Goal: Task Accomplishment & Management: Use online tool/utility

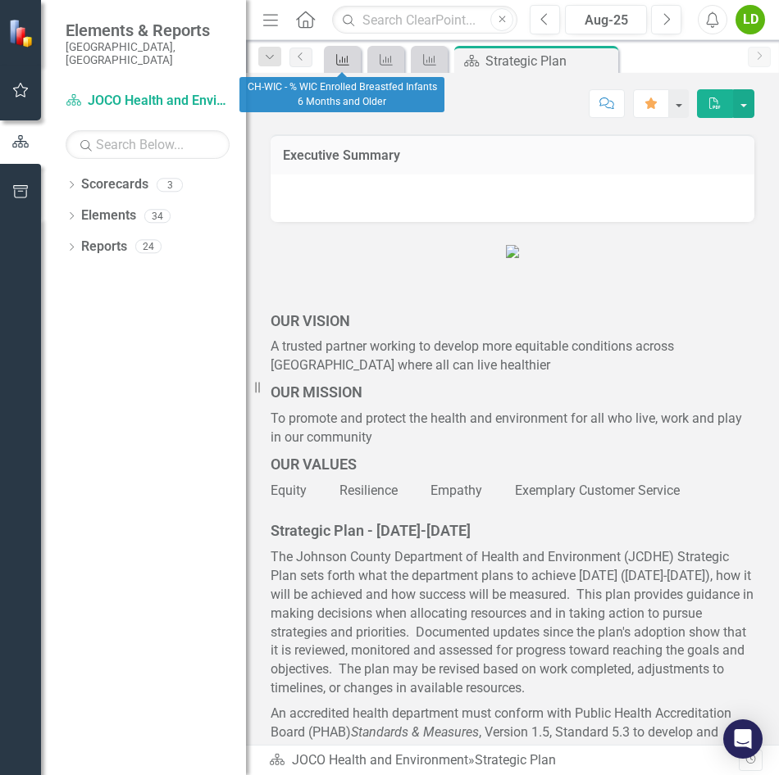
click at [345, 61] on icon "Key Success Indicator" at bounding box center [342, 59] width 16 height 13
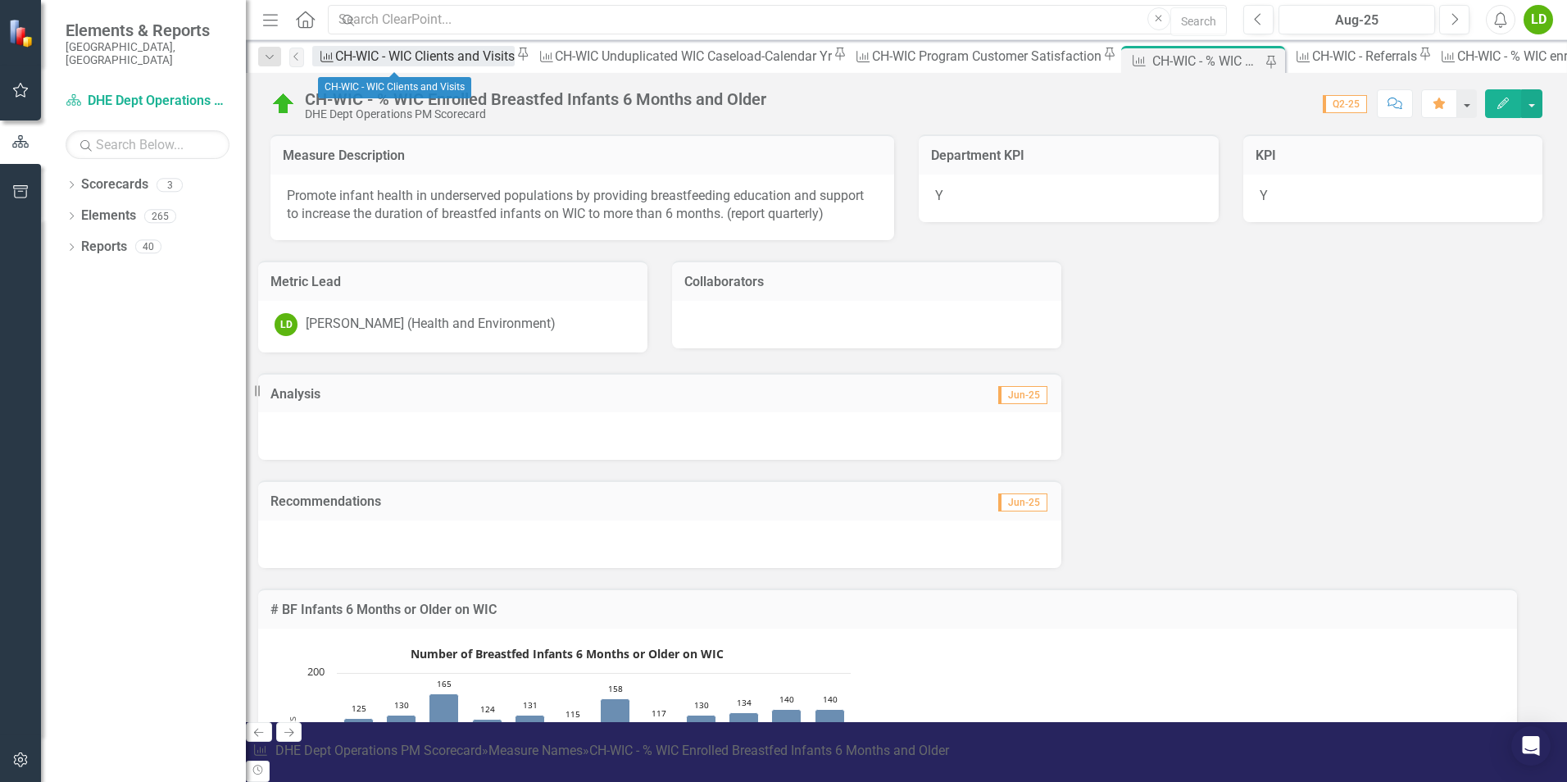
click at [420, 63] on div "CH-WIC - WIC Clients and Visits" at bounding box center [424, 56] width 179 height 20
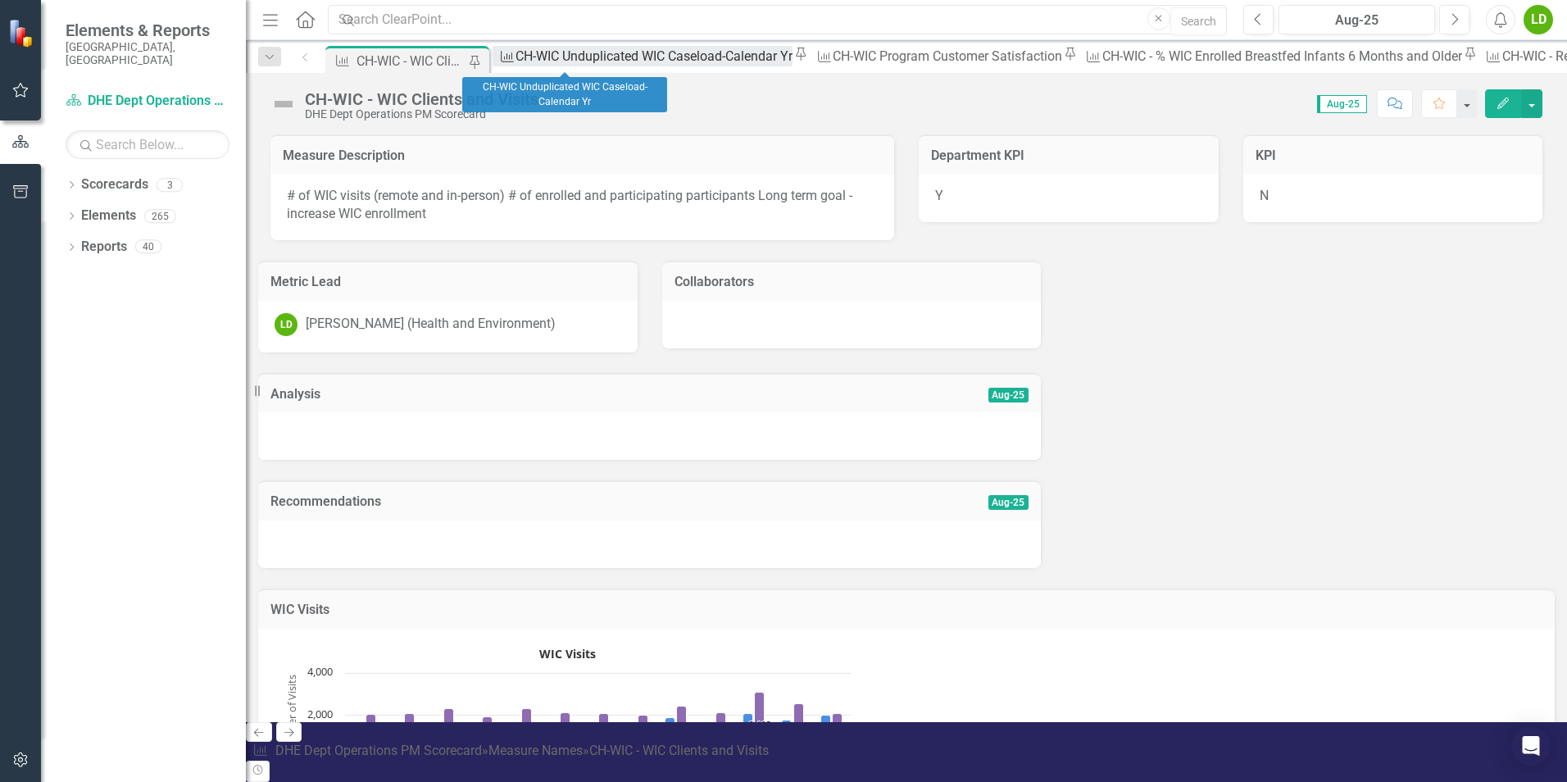
click at [556, 57] on div "CH-WIC Unduplicated WIC Caseload-Calendar Yr" at bounding box center [653, 56] width 277 height 20
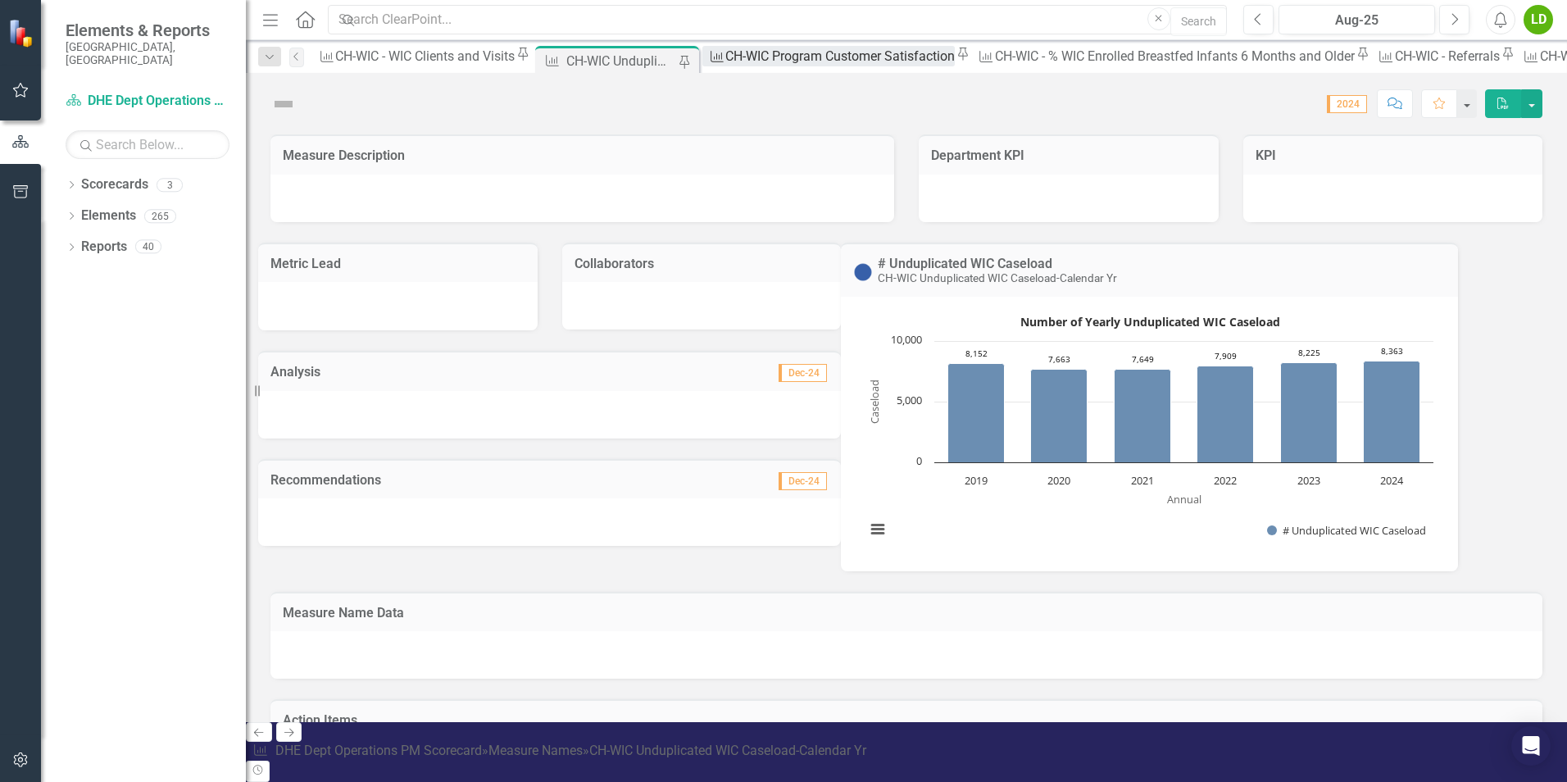
click at [725, 55] on div "CH-WIC Program Customer Satisfaction" at bounding box center [839, 56] width 229 height 20
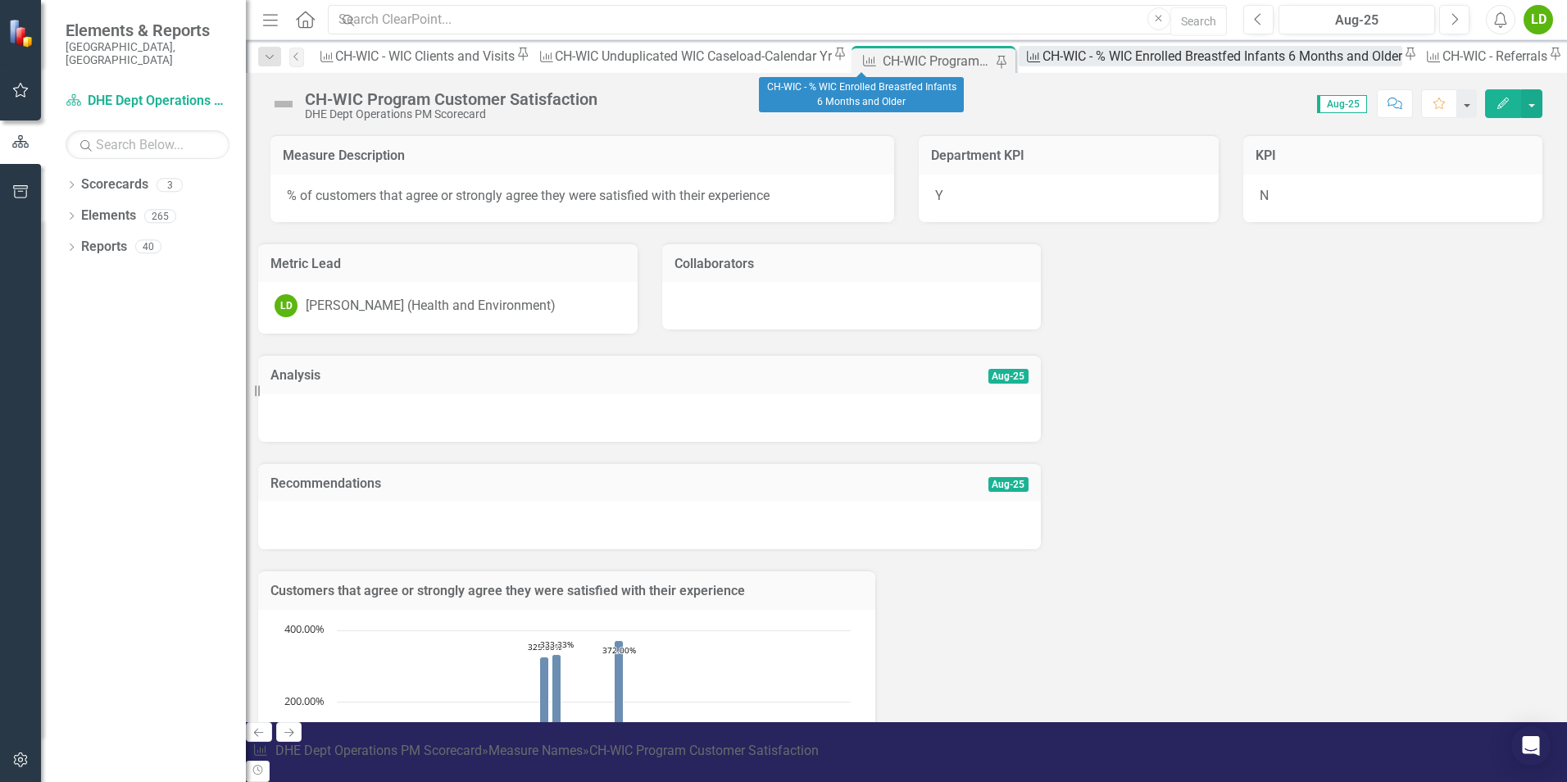
click at [778, 60] on div "CH-WIC - % WIC Enrolled Breastfed Infants 6 Months and Older" at bounding box center [1222, 56] width 360 height 20
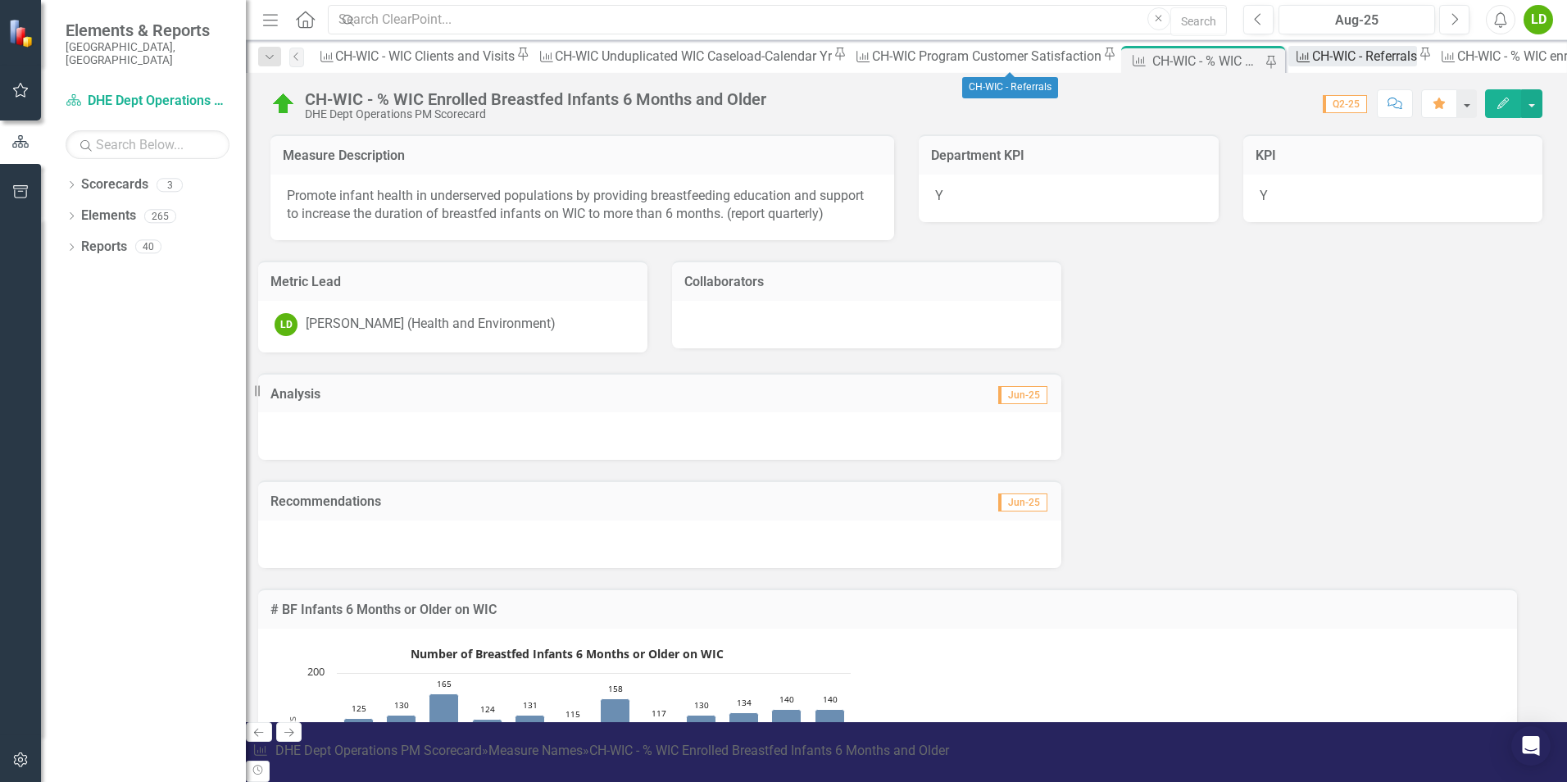
click at [778, 60] on link "Measure Name CH-WIC - Referrals" at bounding box center [1352, 56] width 128 height 20
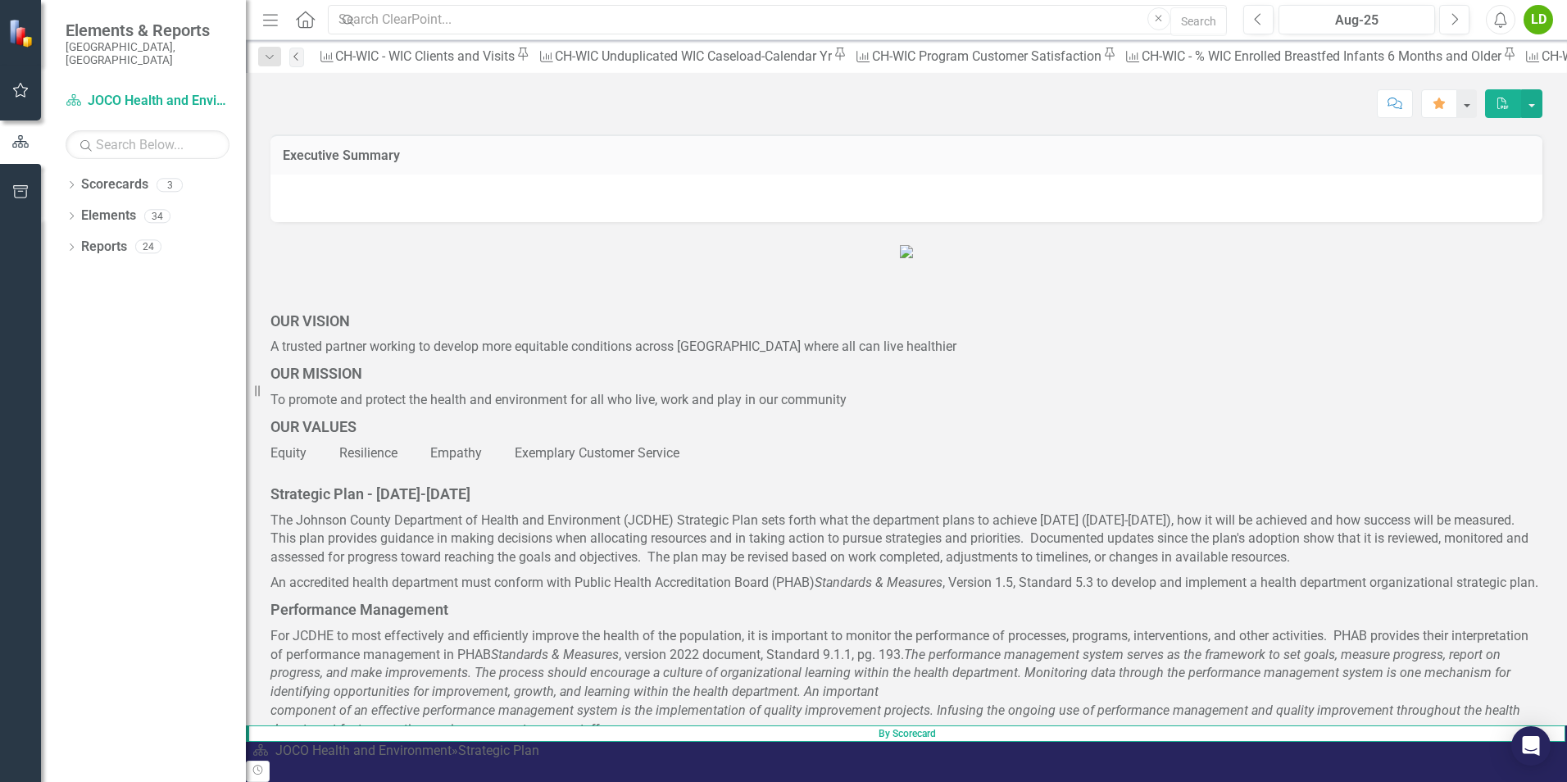
click at [299, 52] on icon "Previous" at bounding box center [296, 57] width 13 height 10
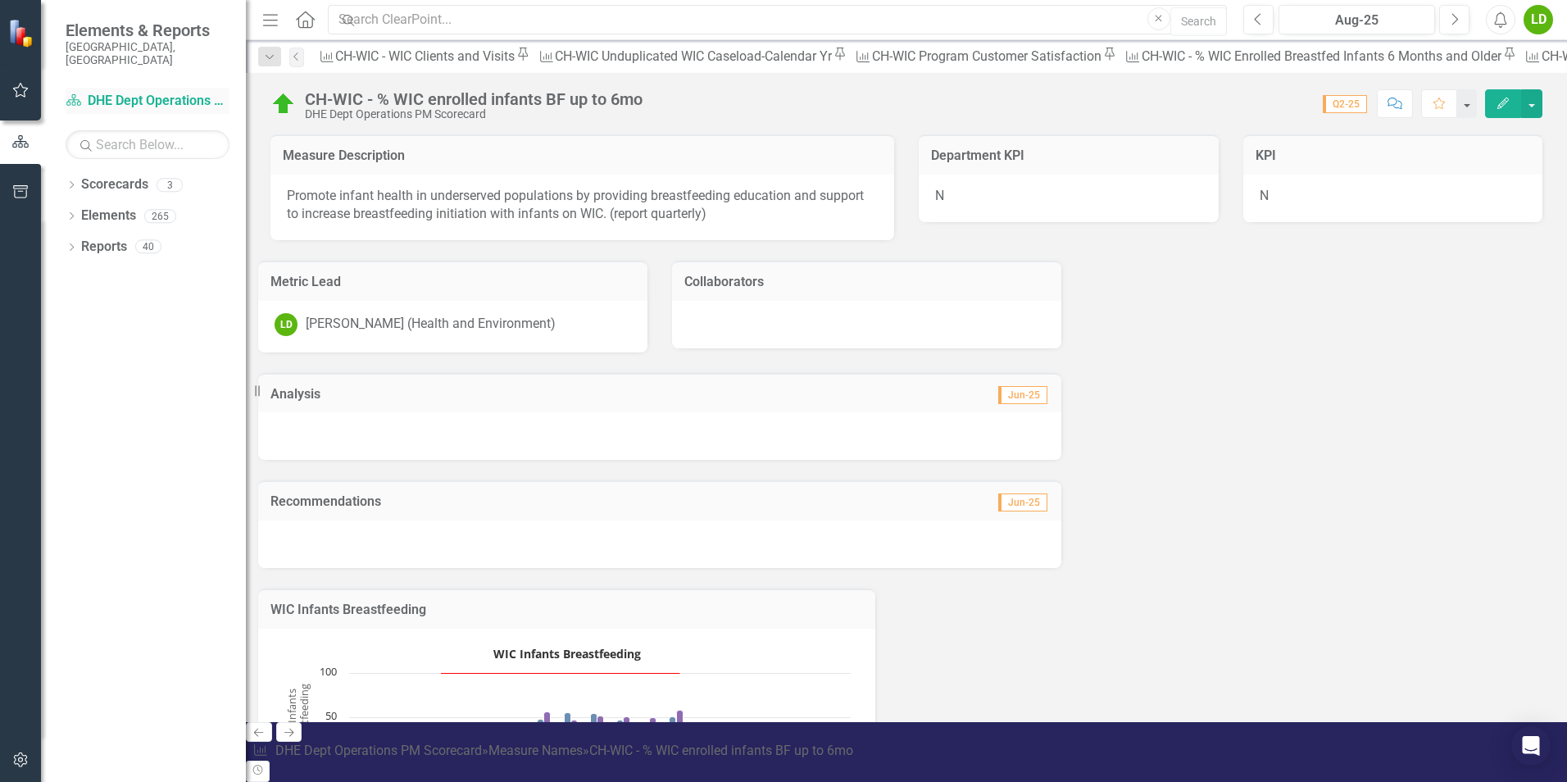
click at [143, 92] on link "Scorecard DHE Dept Operations PM Scorecard" at bounding box center [148, 101] width 164 height 19
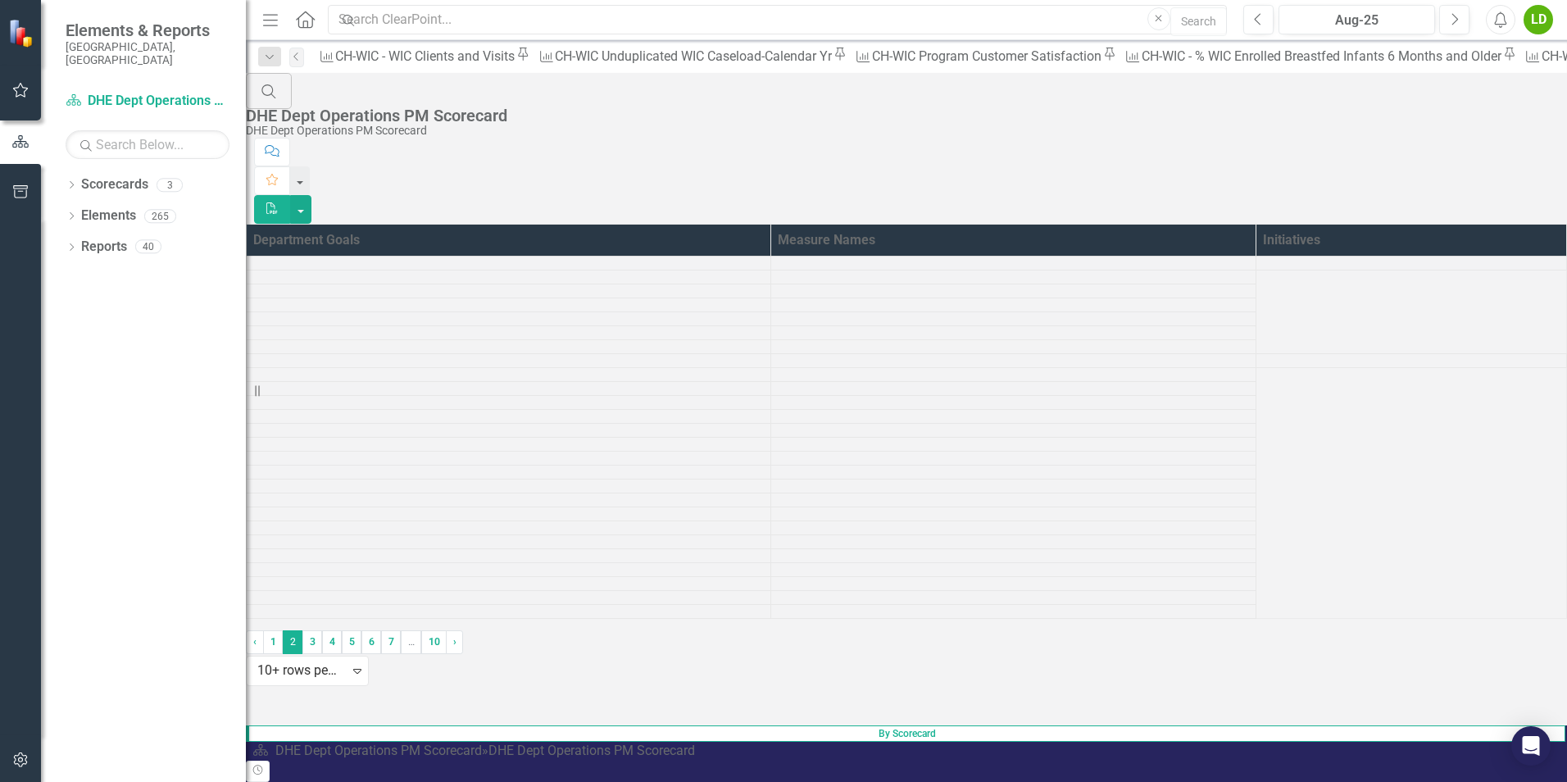
click at [778, 452] on td at bounding box center [1013, 445] width 485 height 14
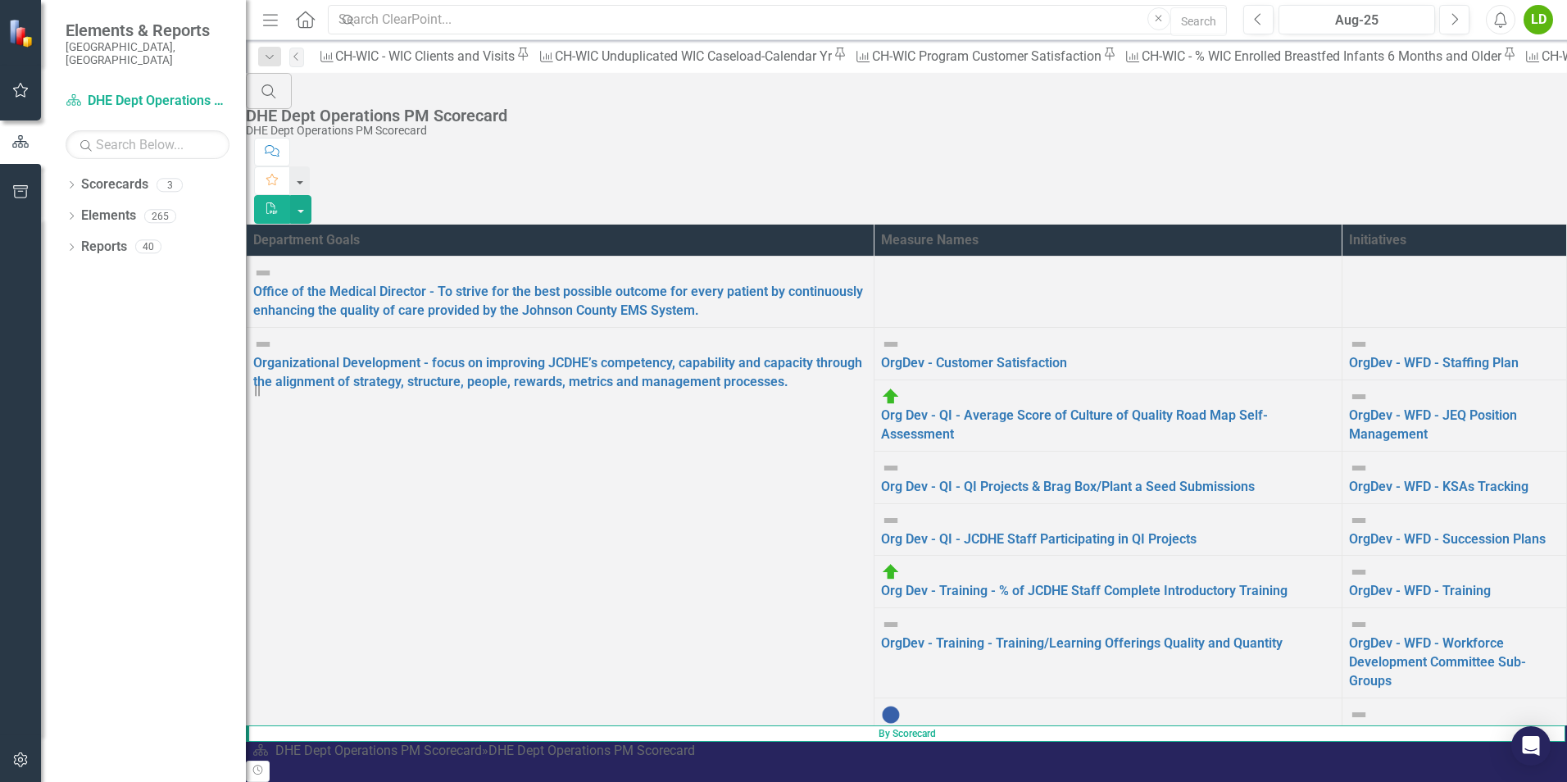
scroll to position [68, 0]
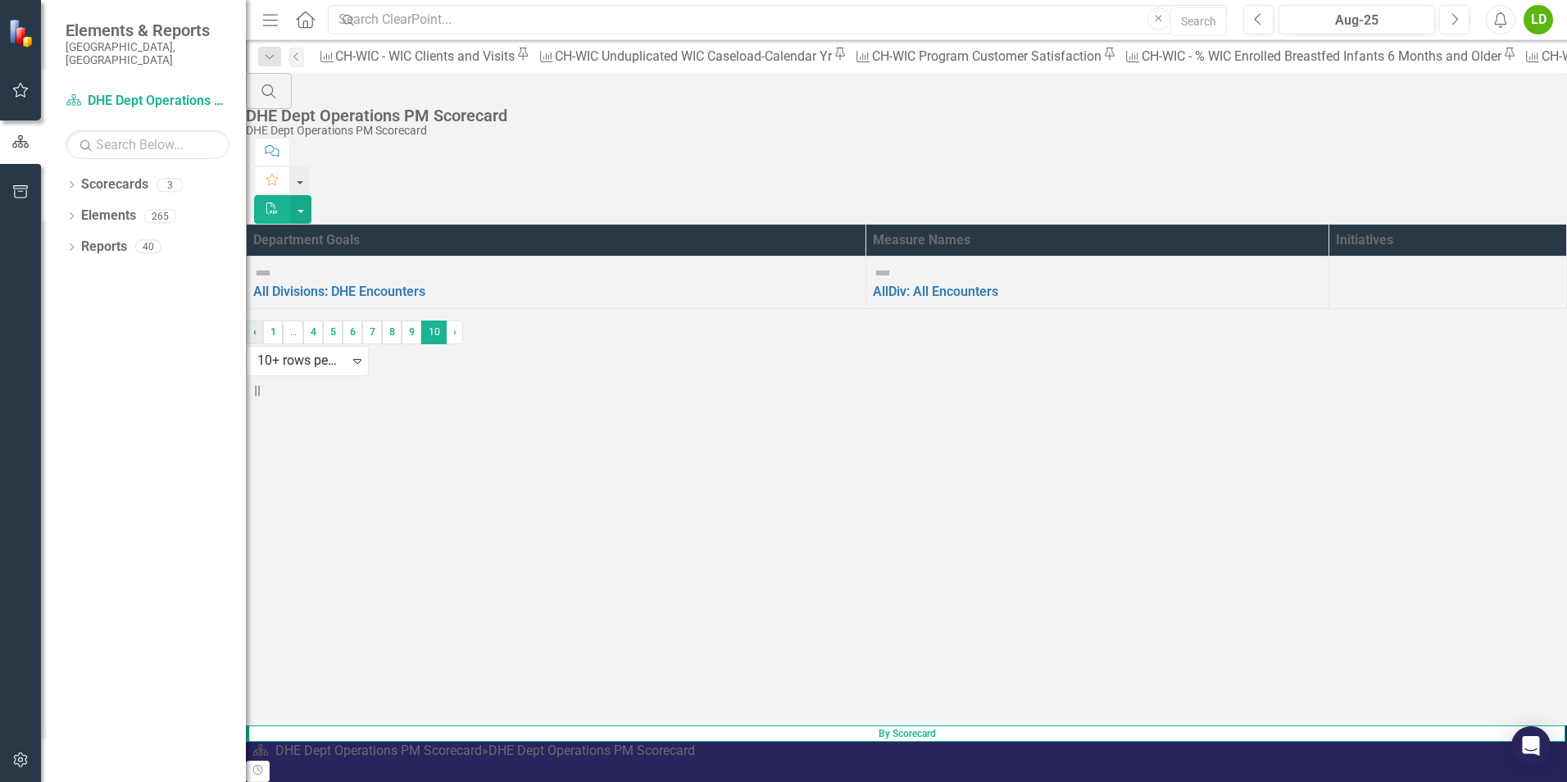
click at [257, 338] on span "‹" at bounding box center [254, 331] width 3 height 11
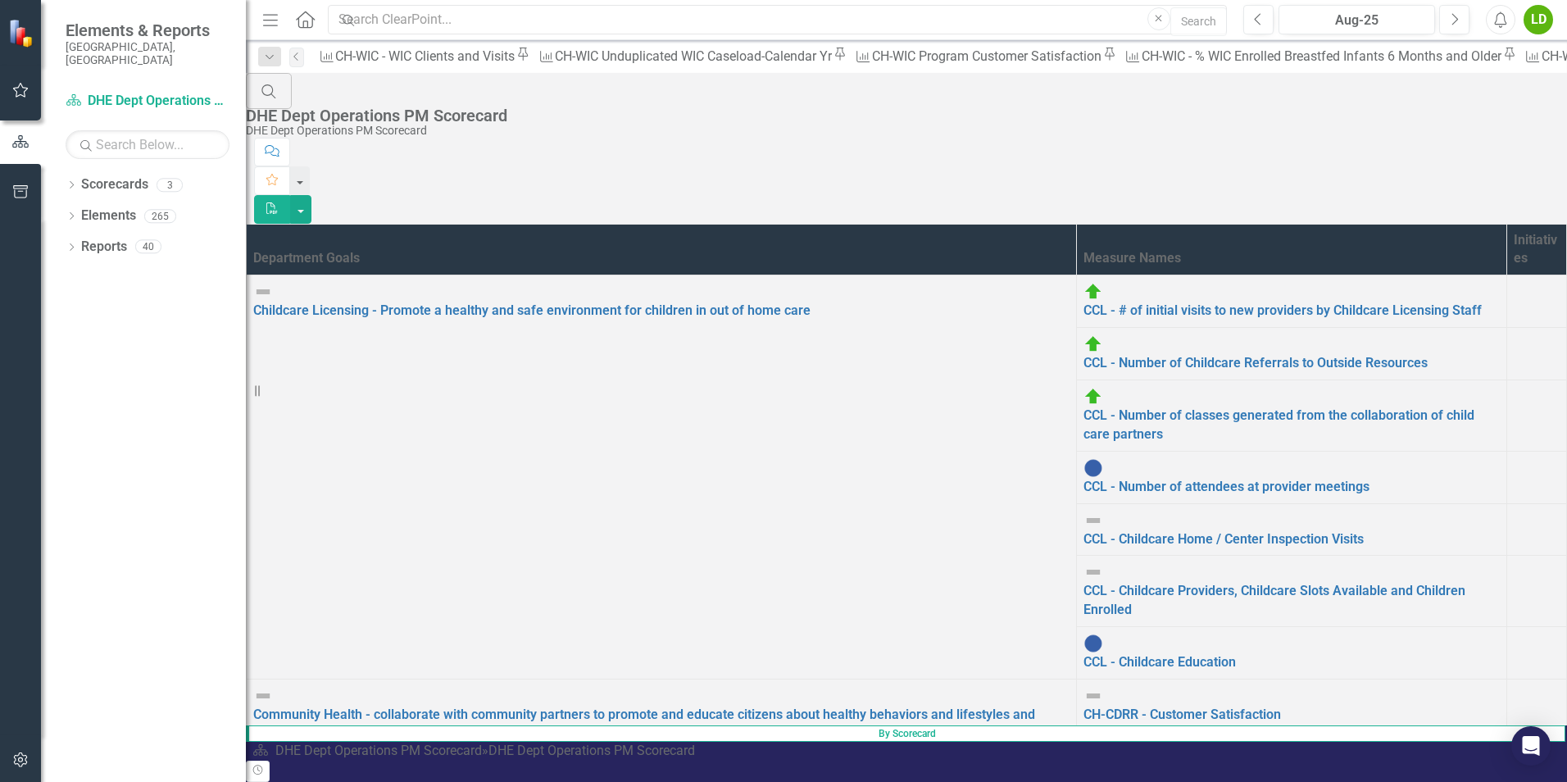
scroll to position [327, 0]
click at [311, 166] on button "button" at bounding box center [300, 180] width 21 height 29
click at [311, 195] on button "button" at bounding box center [300, 209] width 21 height 29
click at [778, 106] on div "Search DHE Dept Operations PM Scorecard DHE Dept Operations PM Scorecard" at bounding box center [906, 105] width 1321 height 65
click at [778, 224] on th "Measure Names" at bounding box center [1292, 250] width 430 height 52
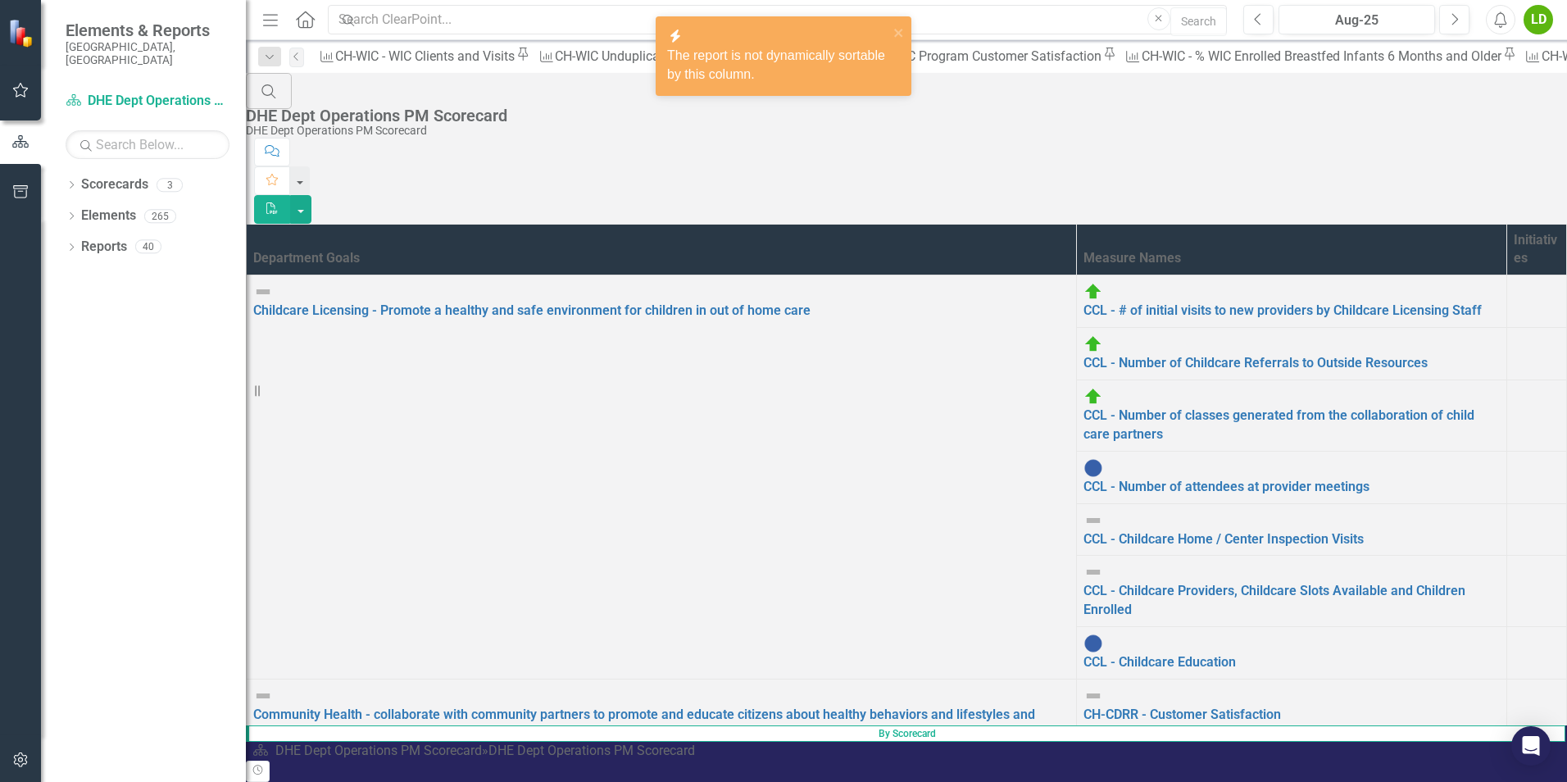
click at [778, 224] on th "Measure Names" at bounding box center [1292, 250] width 430 height 52
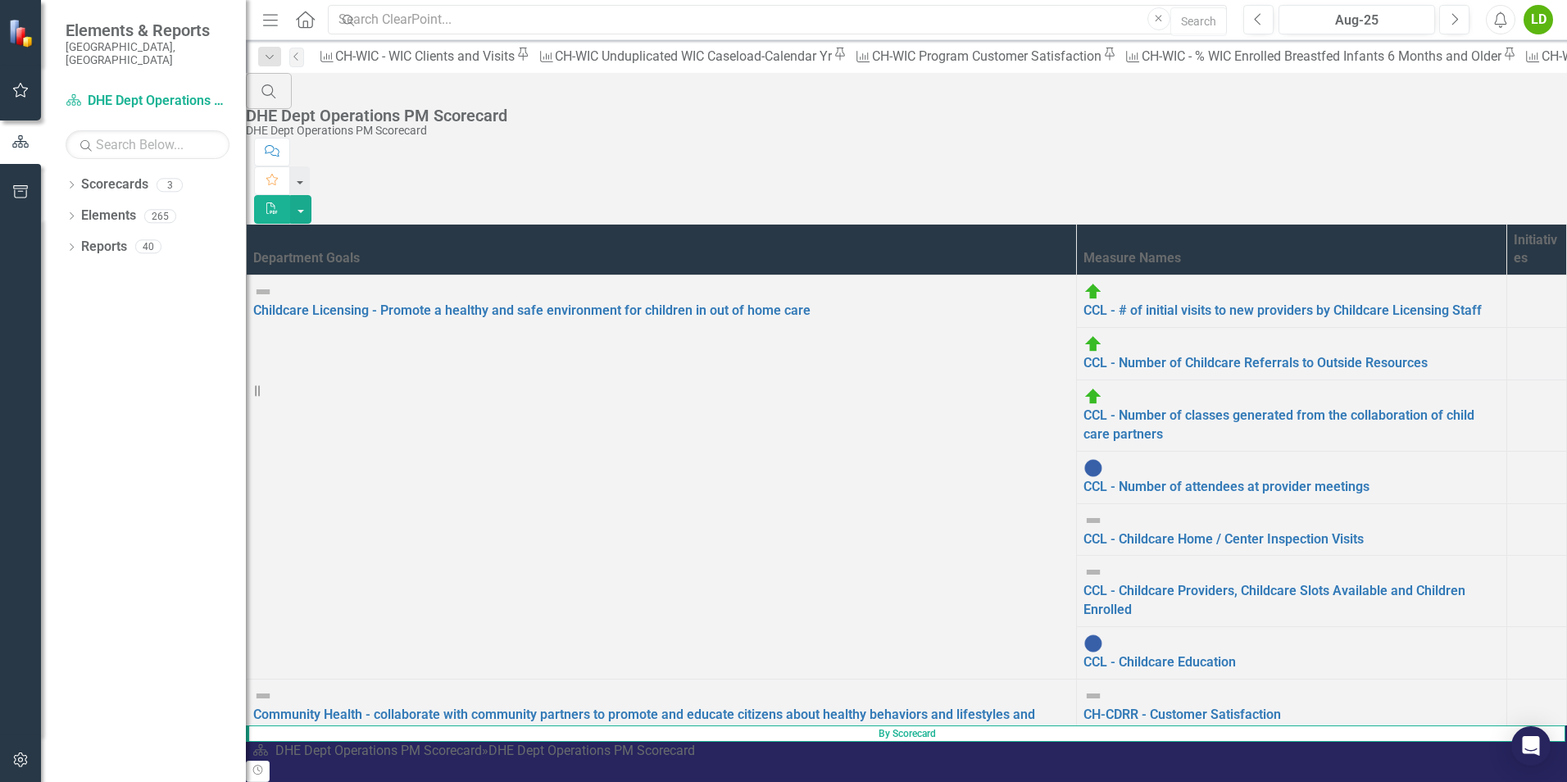
click at [778, 224] on th "Measure Names" at bounding box center [1292, 250] width 430 height 52
click at [131, 207] on link "Elements" at bounding box center [108, 216] width 55 height 19
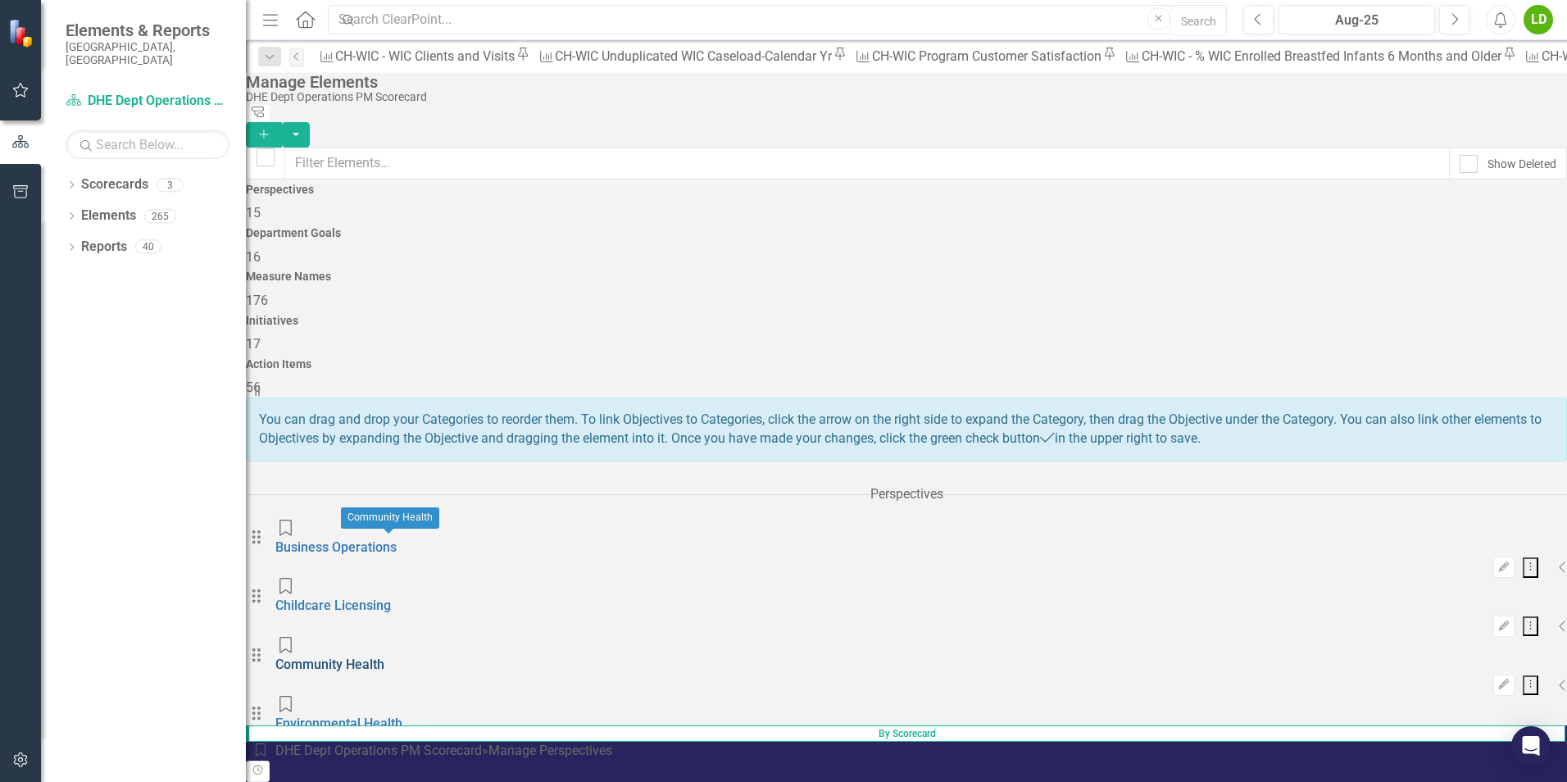
click at [384, 656] on link "Community Health" at bounding box center [329, 664] width 109 height 16
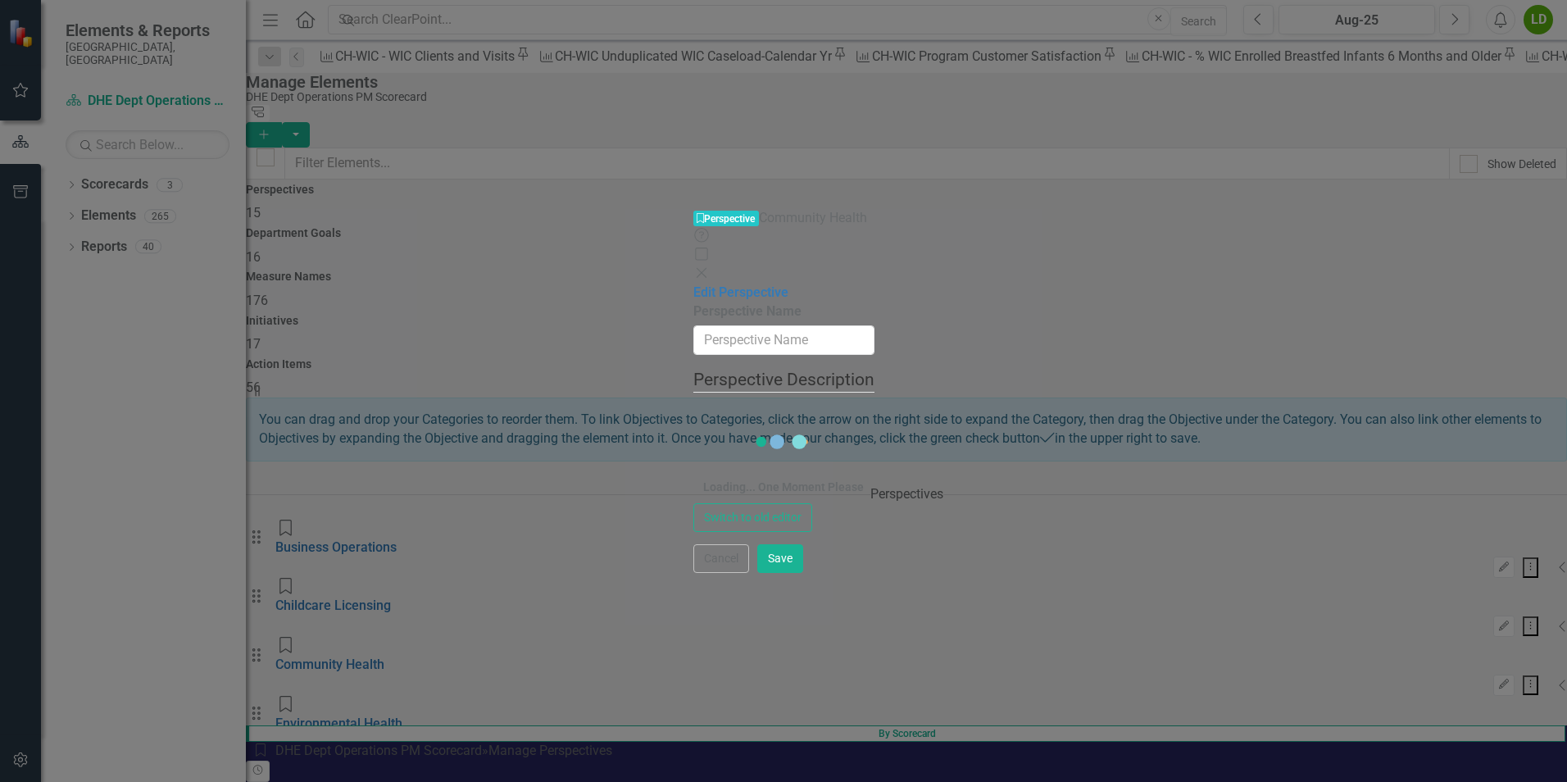
type input "Community Health"
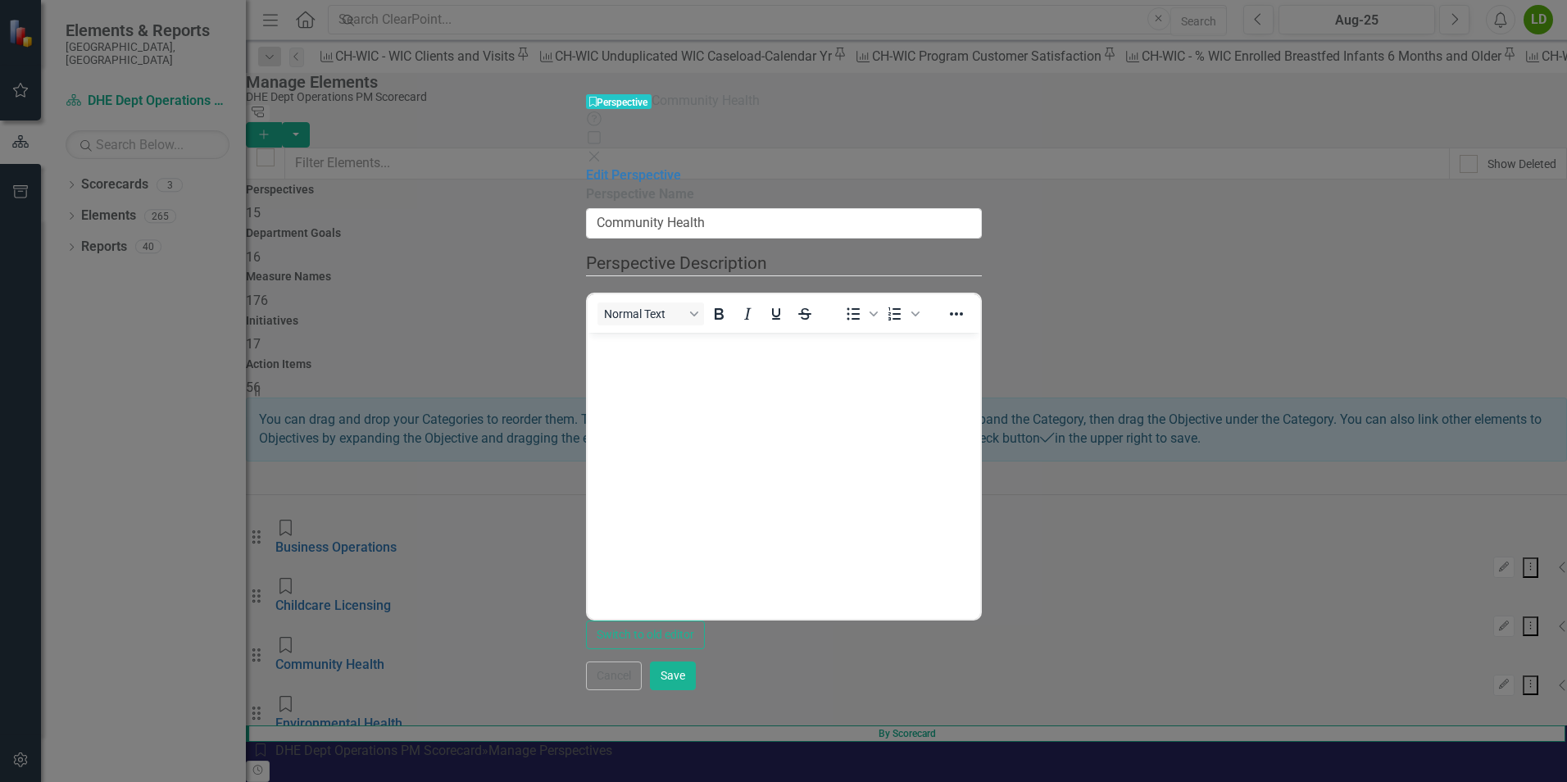
click at [602, 150] on icon "Close" at bounding box center [594, 156] width 16 height 13
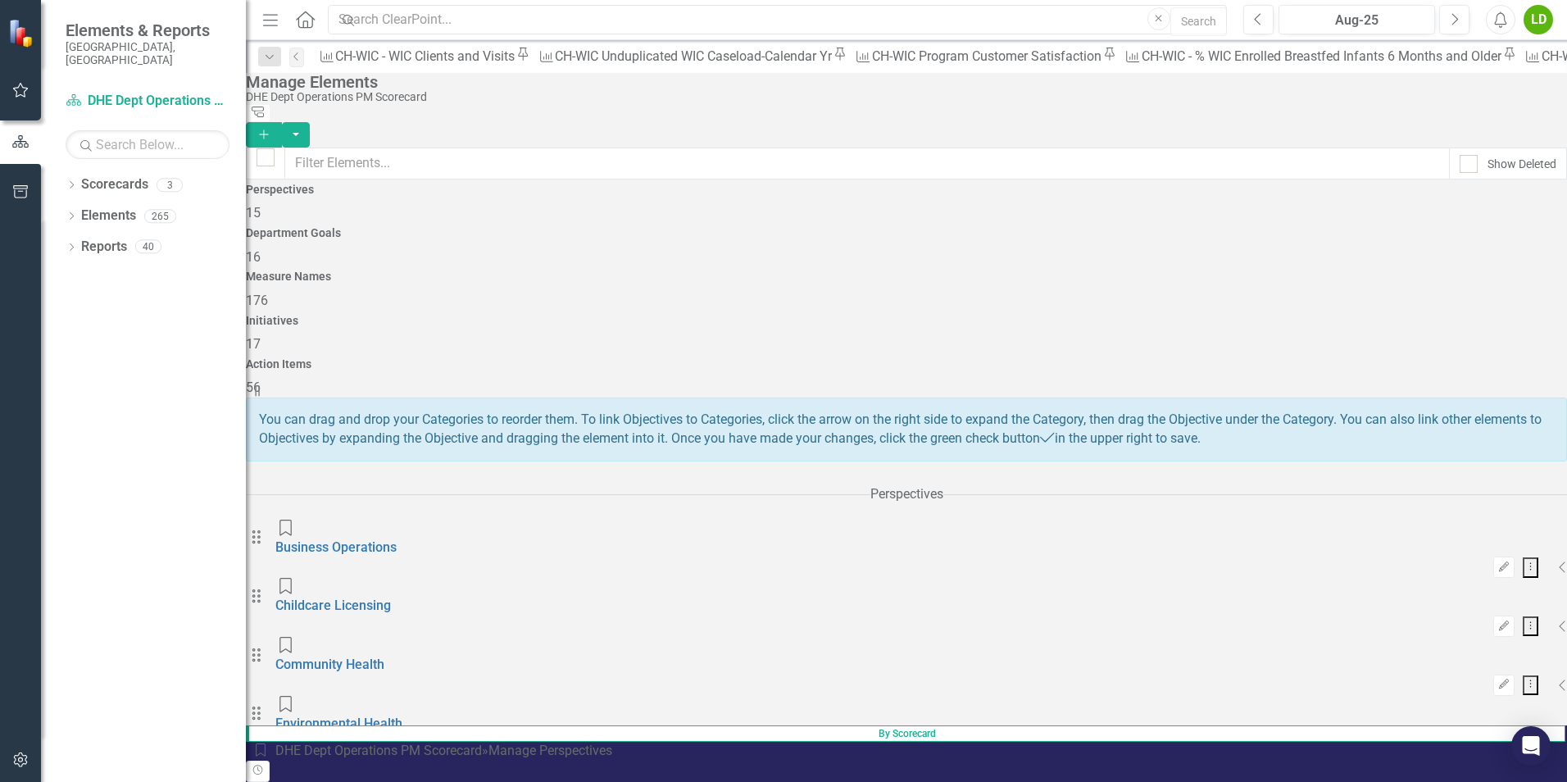
click at [778, 679] on icon "Dropdown Menu" at bounding box center [1530, 684] width 2 height 11
drag, startPoint x: 1460, startPoint y: 561, endPoint x: 1261, endPoint y: 568, distance: 199.3
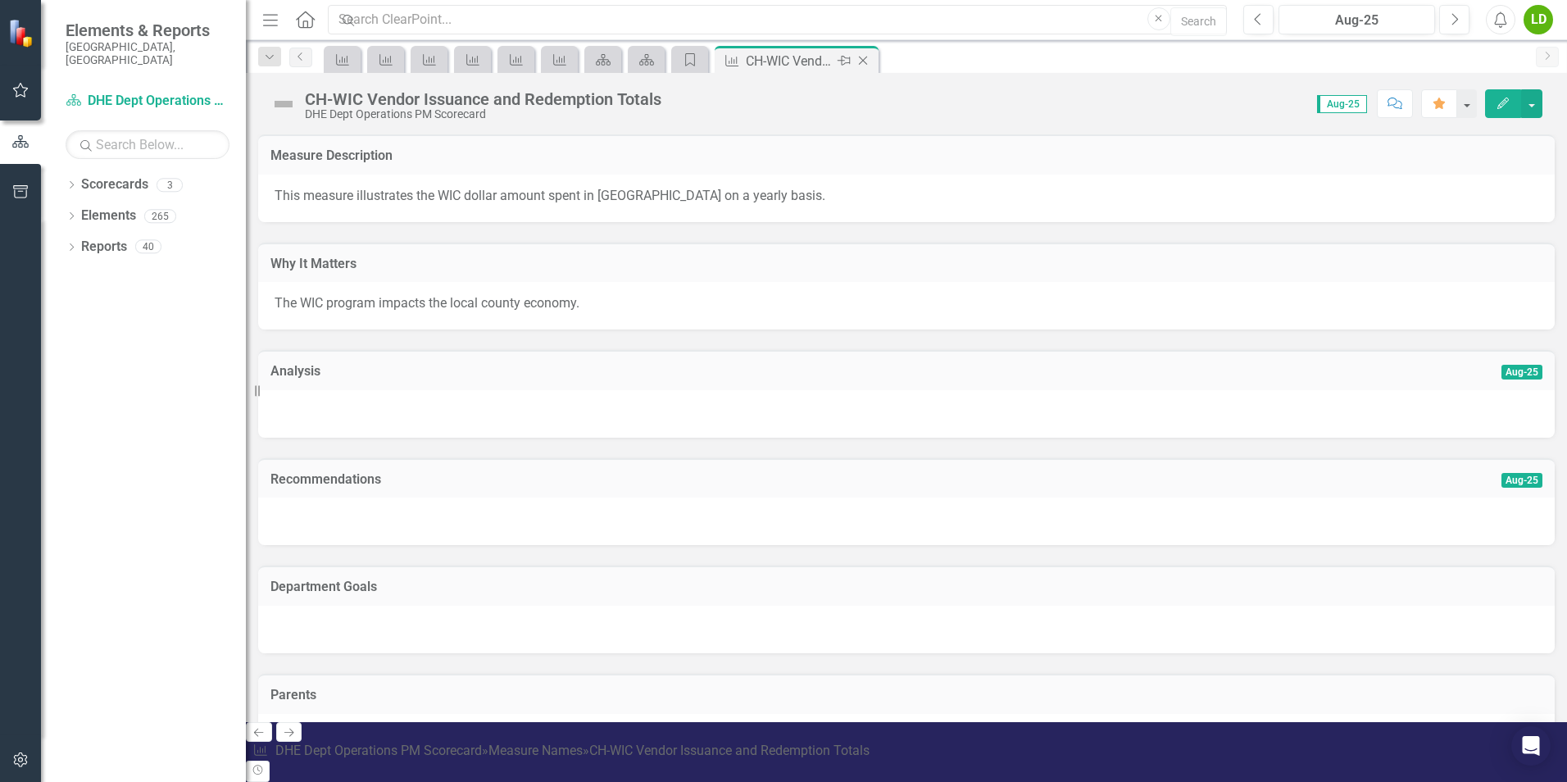
click at [778, 62] on icon "Pin" at bounding box center [844, 60] width 13 height 16
click at [518, 61] on icon "Measure Name" at bounding box center [516, 59] width 16 height 13
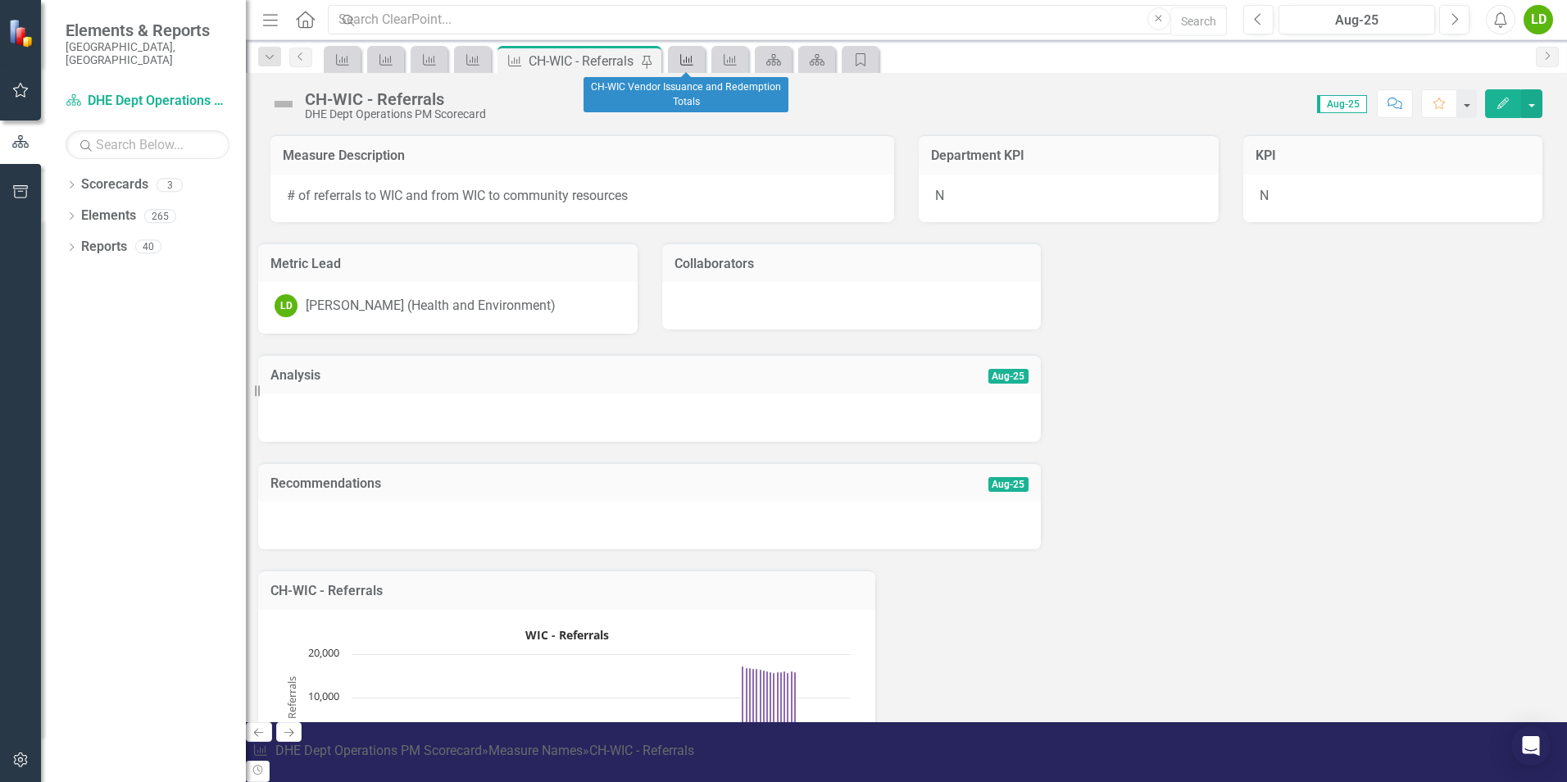
click at [689, 61] on icon at bounding box center [686, 59] width 13 height 11
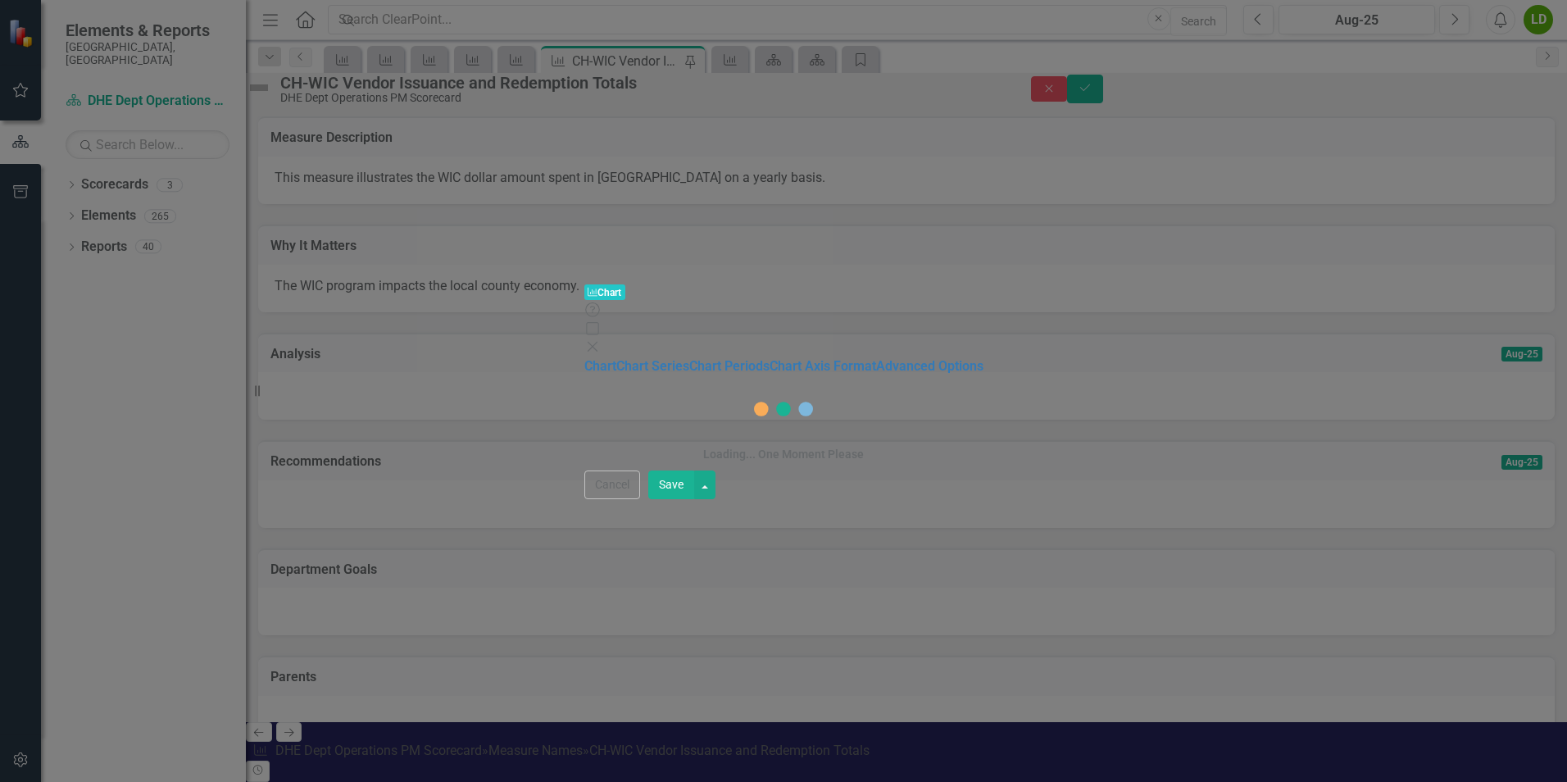
click at [778, 289] on div "Charts Chart Help Maximize Close Chart Chart Series Chart Periods Chart Axis Fo…" at bounding box center [783, 391] width 399 height 216
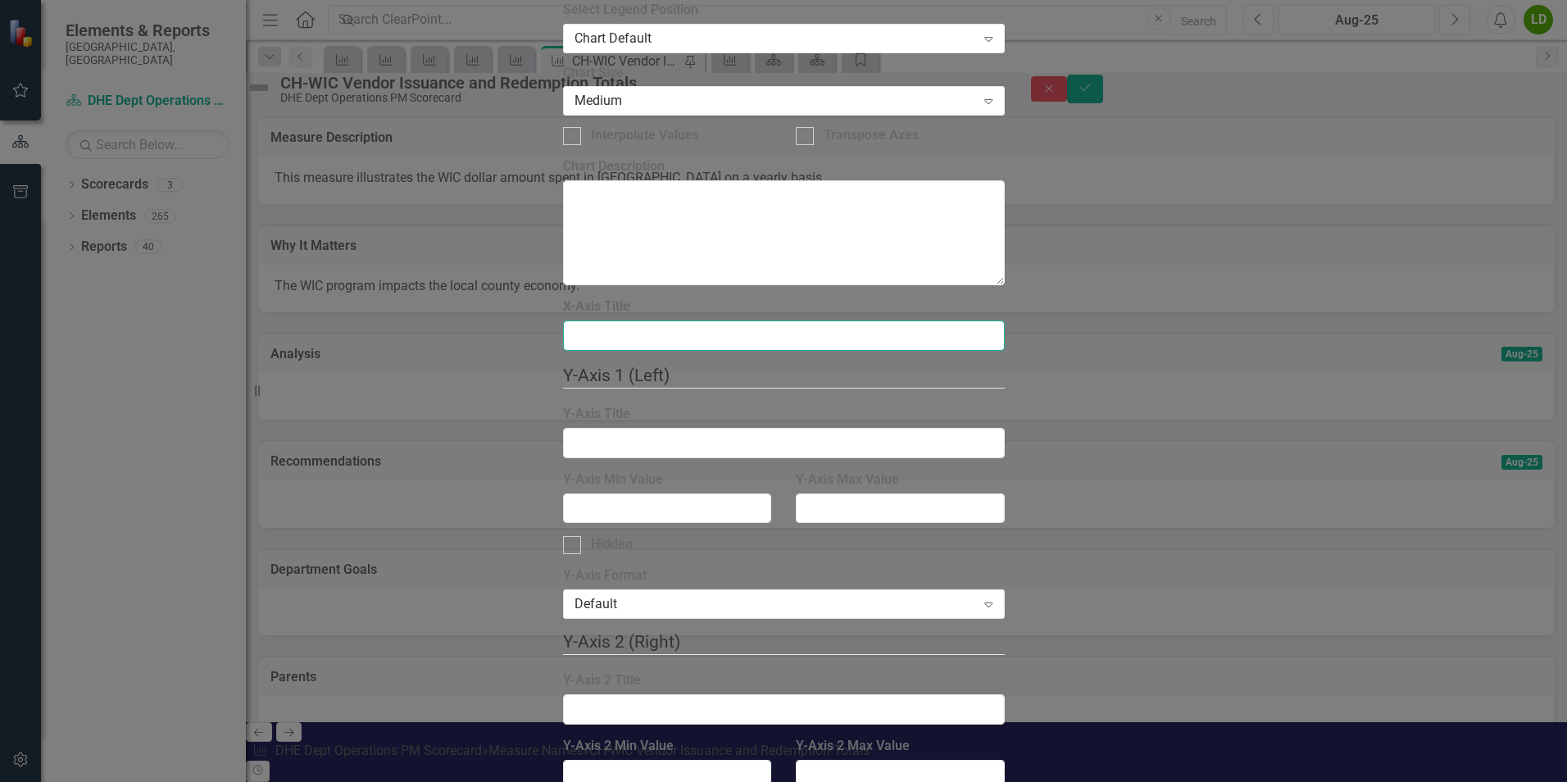
click at [603, 320] on input "X-Axis Title" at bounding box center [784, 335] width 442 height 30
type input "Annual"
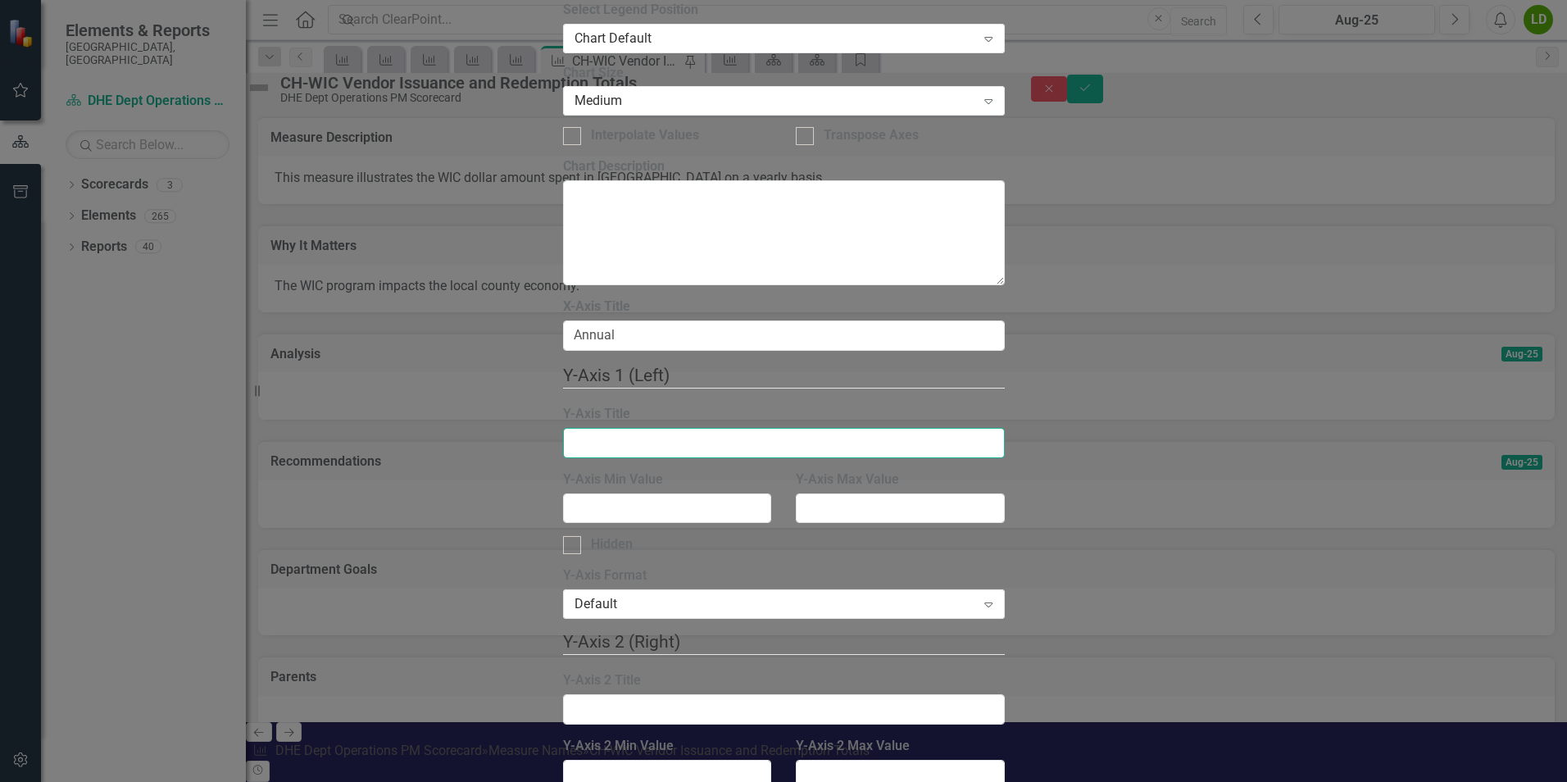
click at [608, 428] on input "Y-Axis Title" at bounding box center [784, 443] width 442 height 30
type input "Dollar amount"
click at [636, 493] on input "Y-Axis Min Value" at bounding box center [667, 508] width 209 height 30
type input "1000000"
click at [778, 493] on input "Y-Axis Max Value" at bounding box center [900, 508] width 209 height 30
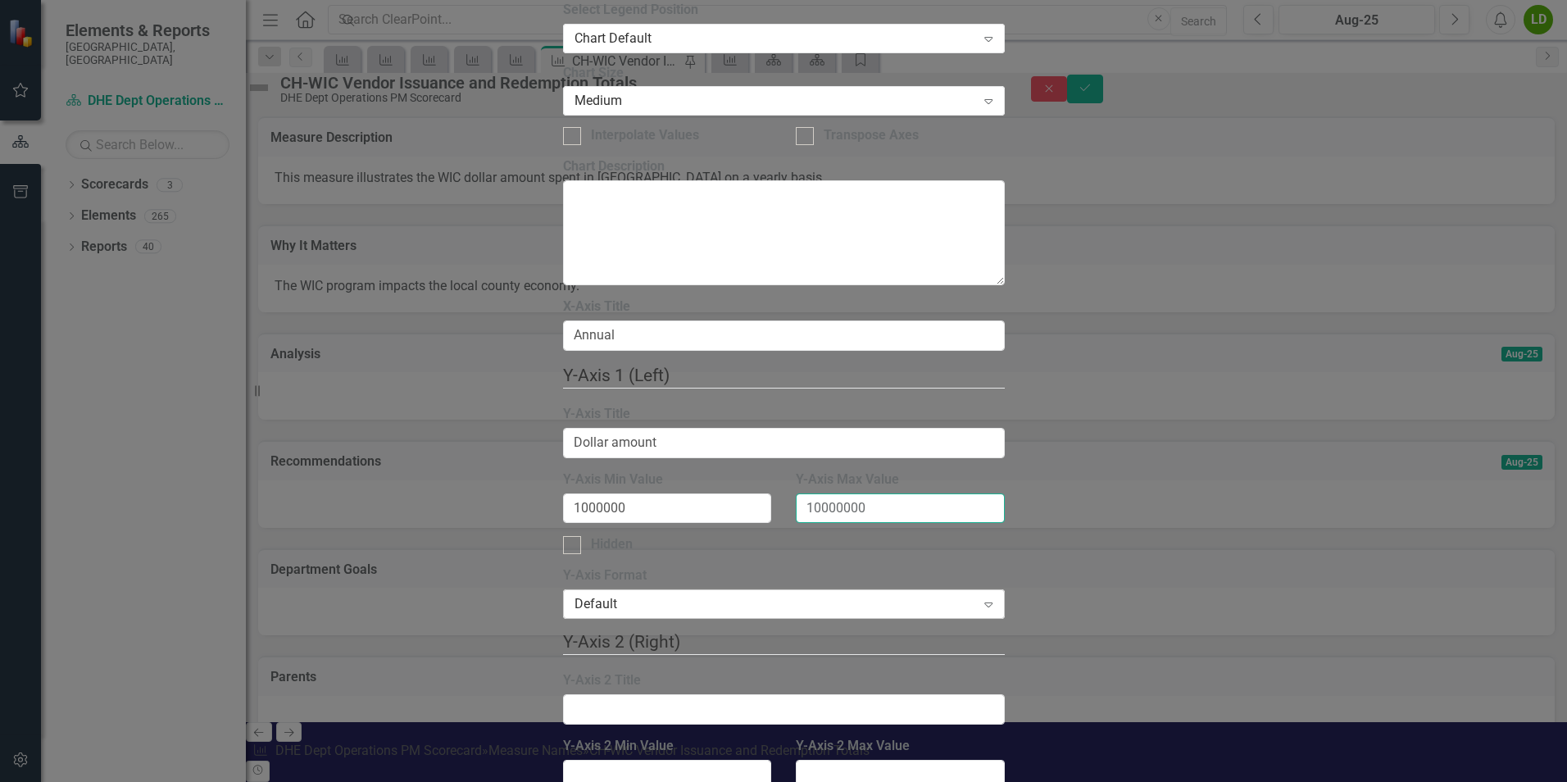
type input "10000000"
click at [660, 595] on div "Default" at bounding box center [776, 604] width 402 height 19
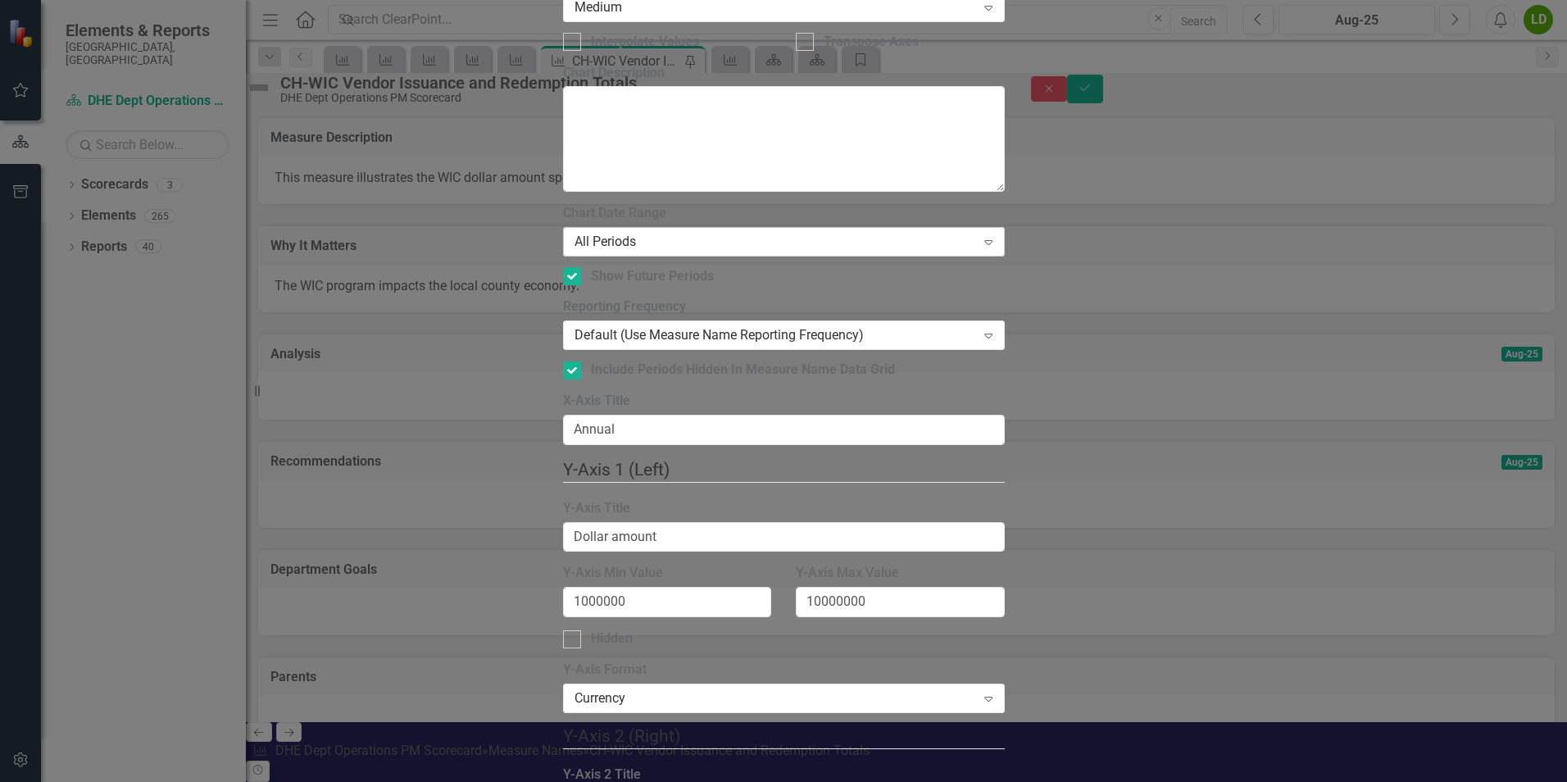
click at [599, 232] on div "All Periods" at bounding box center [776, 241] width 402 height 19
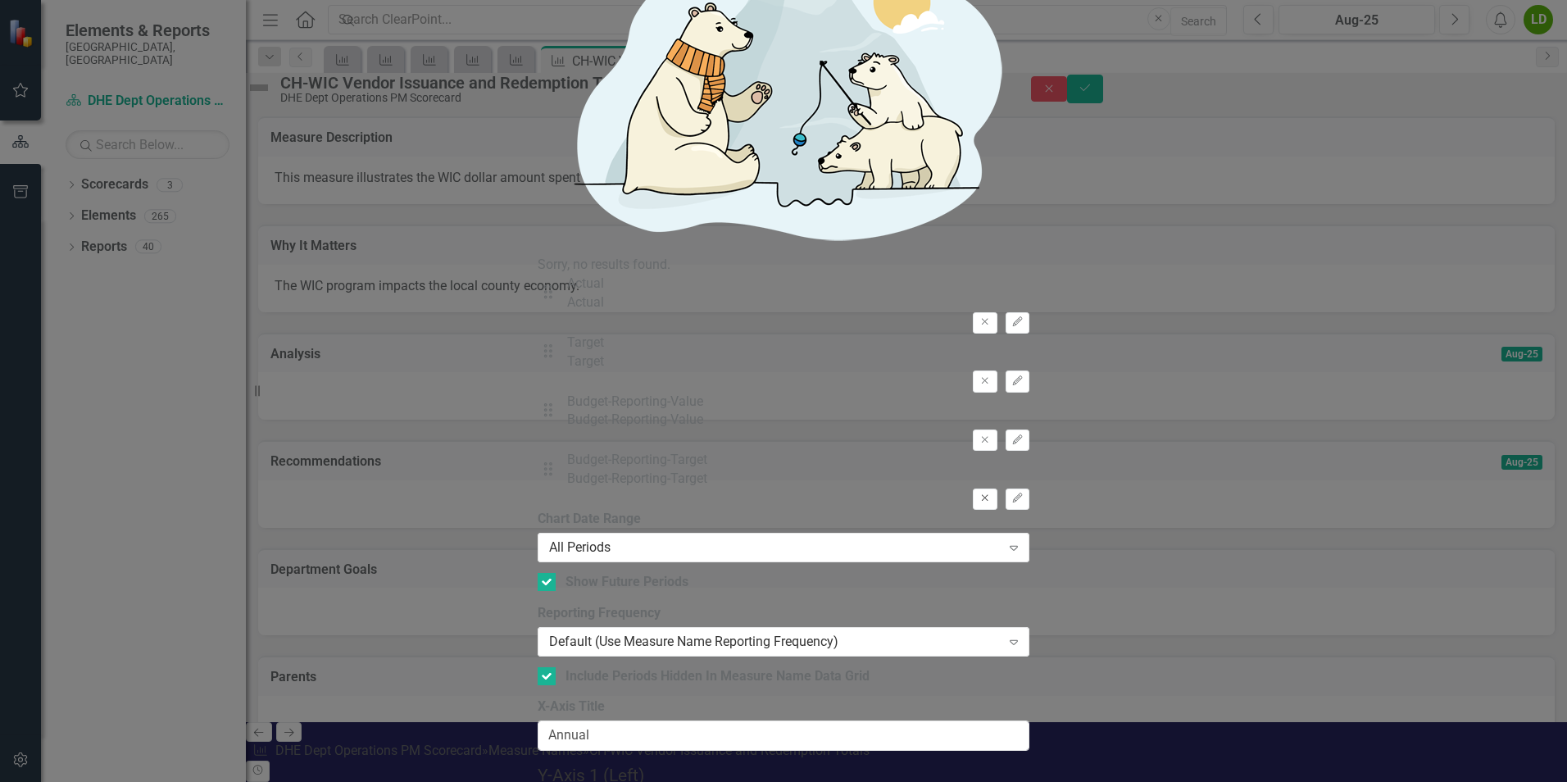
click at [778, 493] on icon "Remove" at bounding box center [985, 498] width 12 height 10
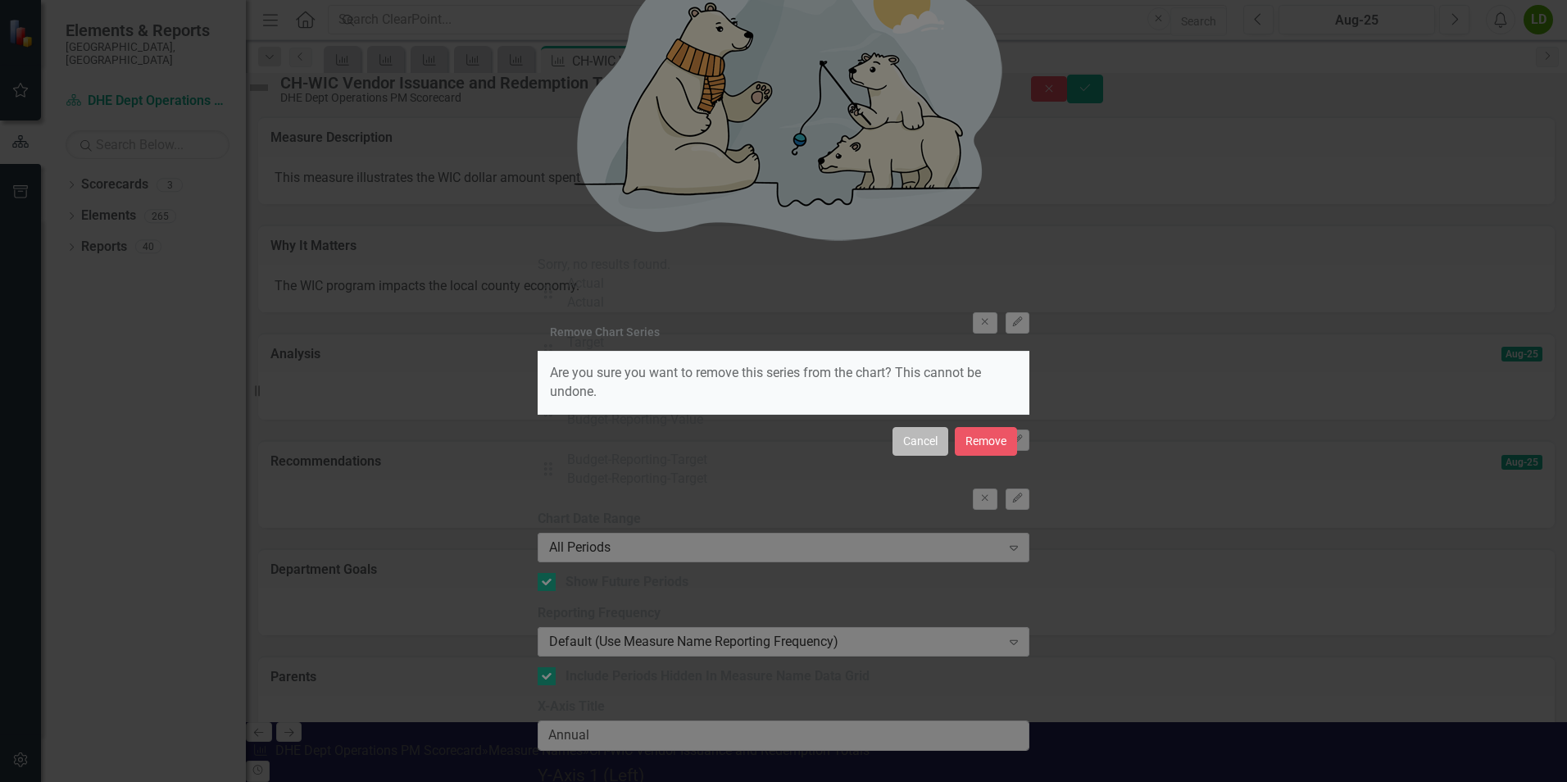
click at [778, 446] on button "Cancel" at bounding box center [920, 441] width 56 height 29
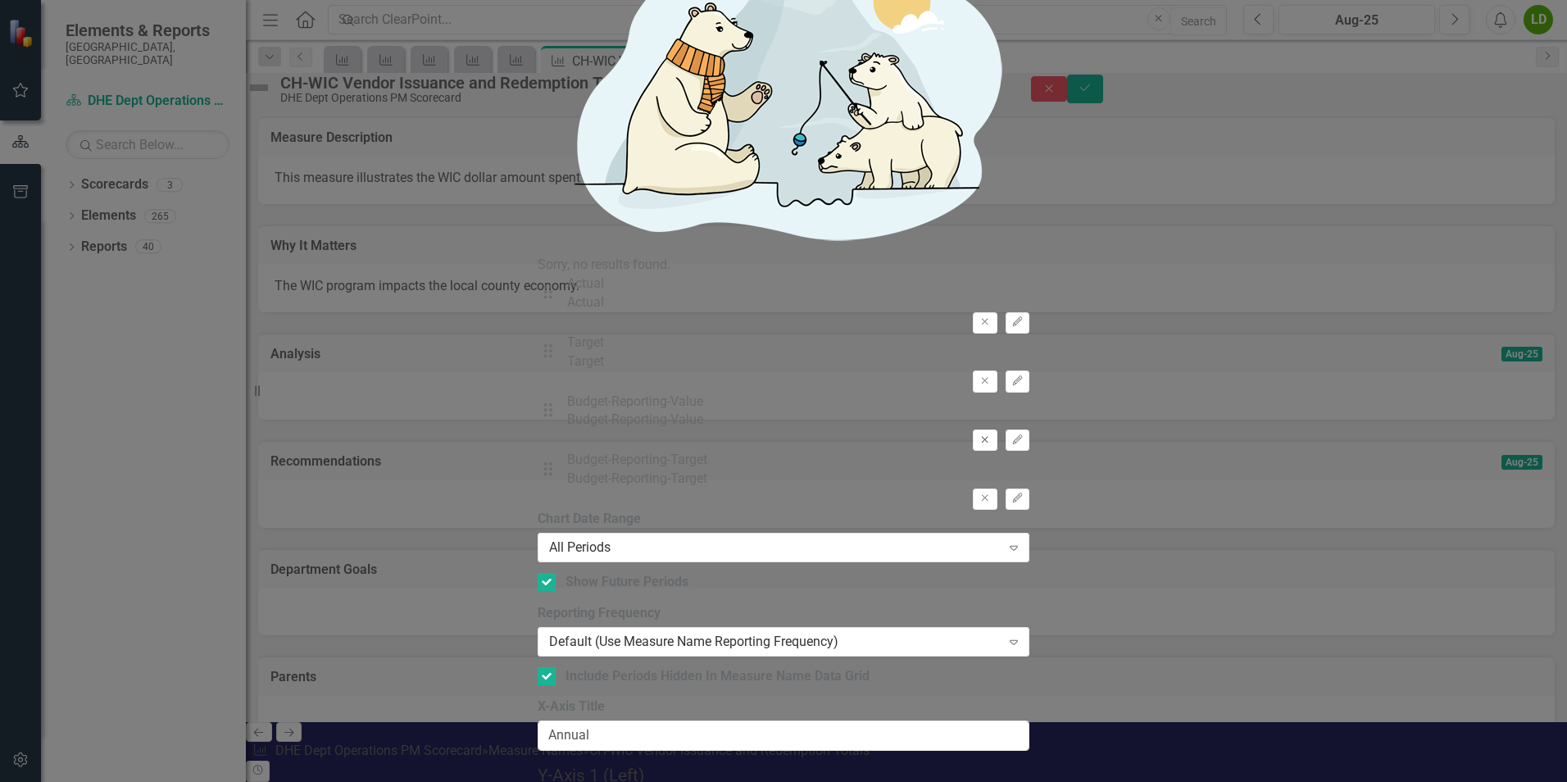
click at [778, 436] on icon "button" at bounding box center [985, 439] width 7 height 7
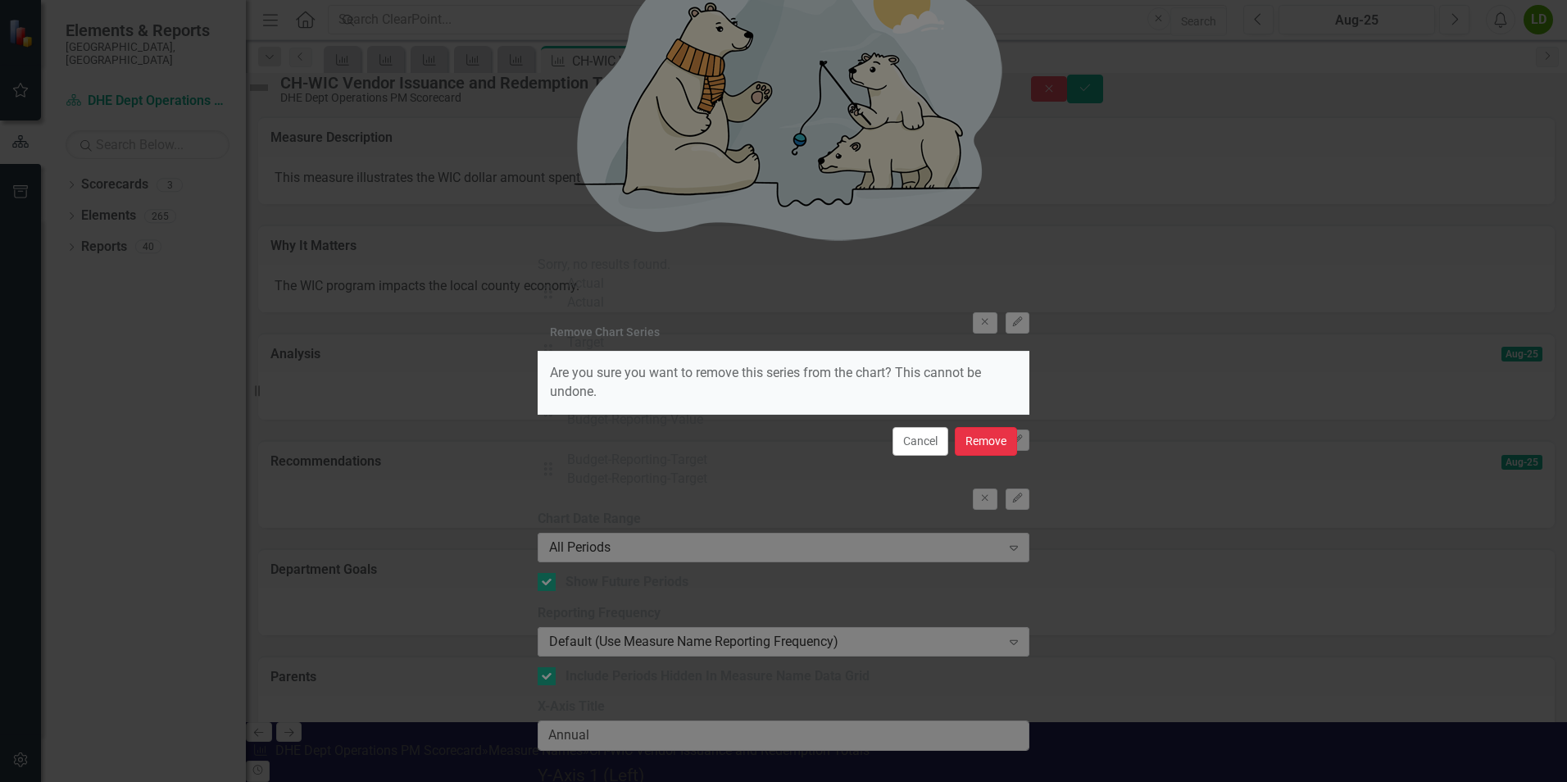
click at [778, 437] on button "Remove" at bounding box center [986, 441] width 62 height 29
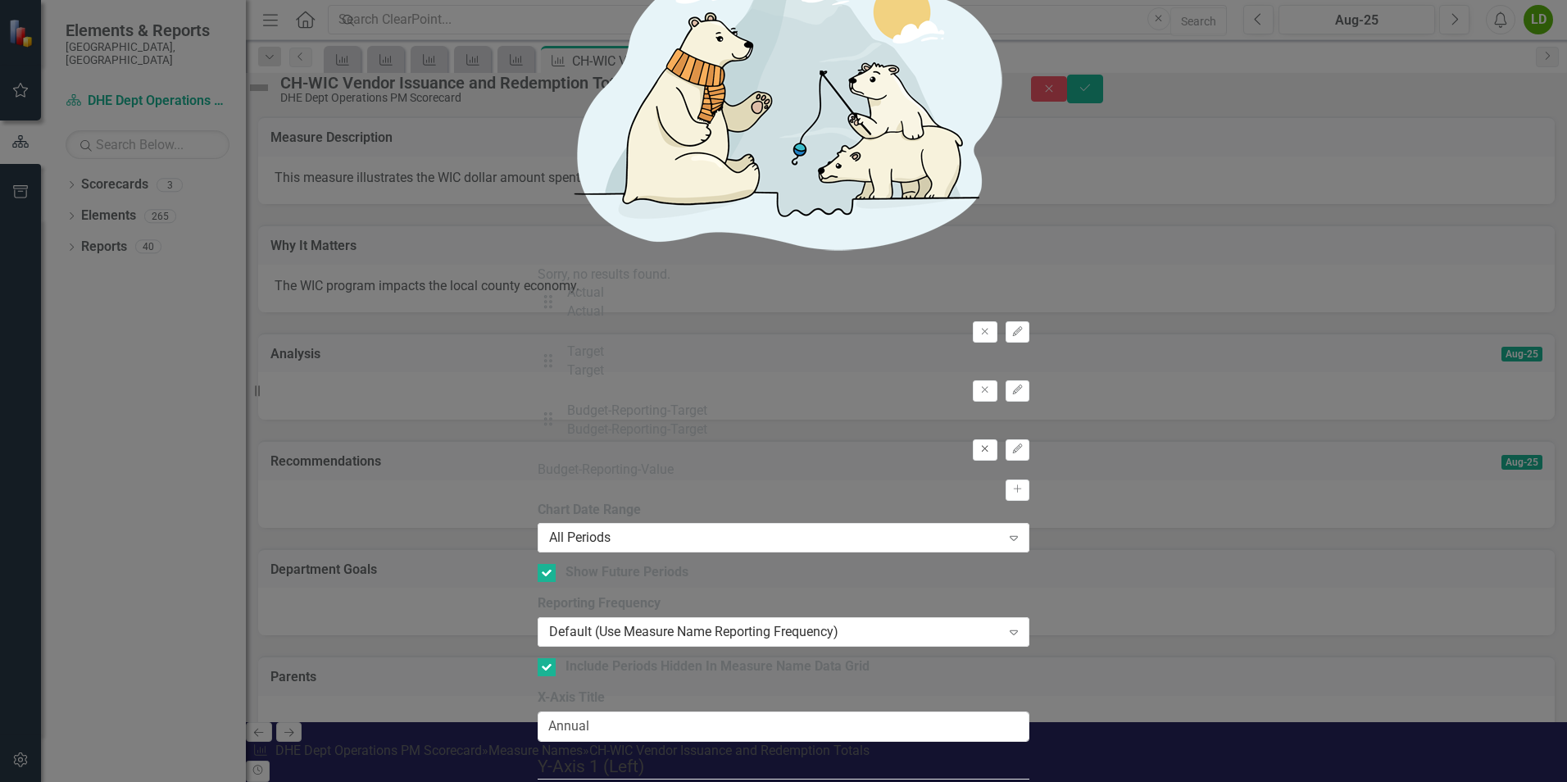
click at [778, 446] on icon "button" at bounding box center [985, 449] width 7 height 7
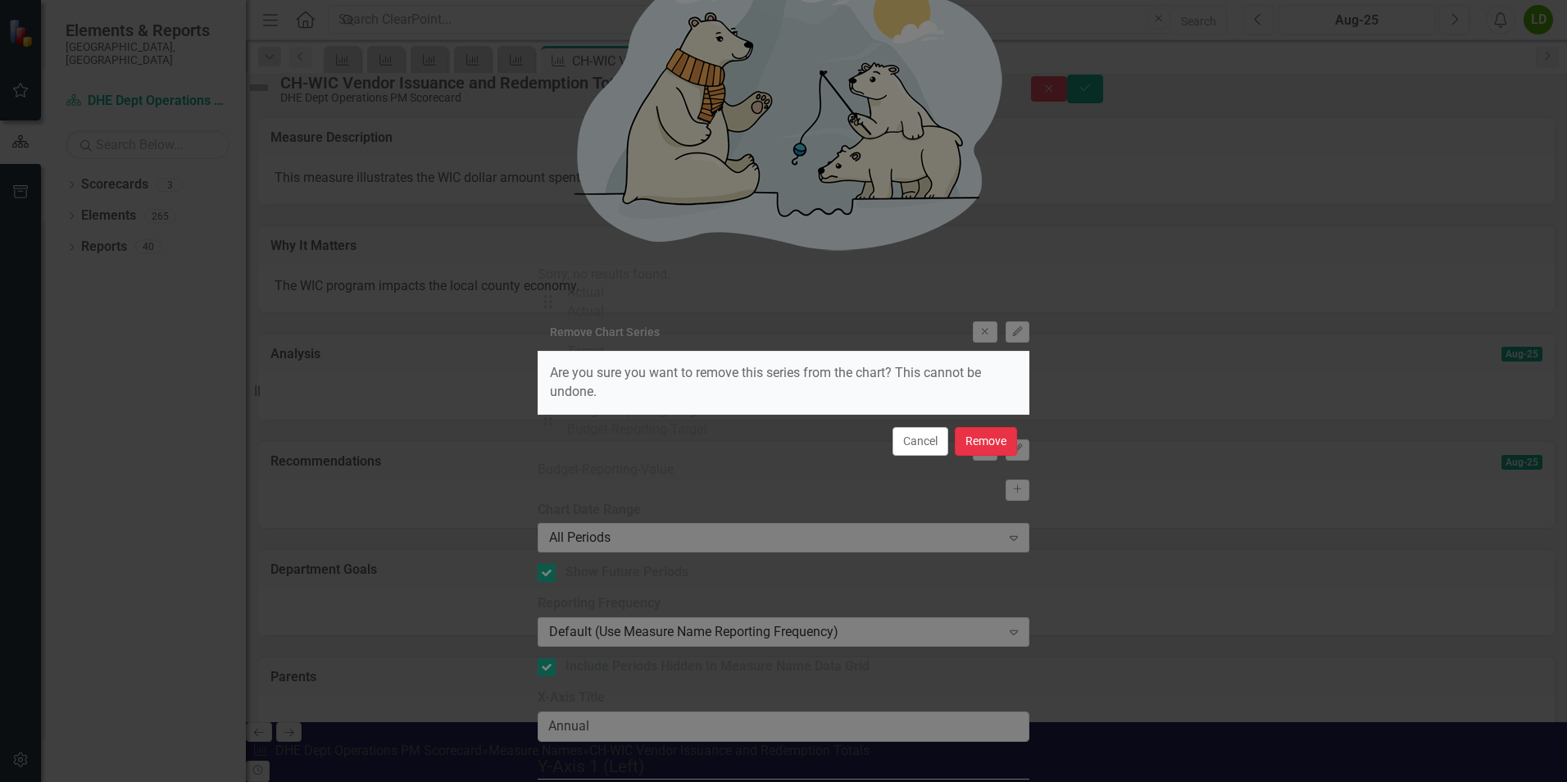
click at [778, 441] on button "Remove" at bounding box center [986, 441] width 62 height 29
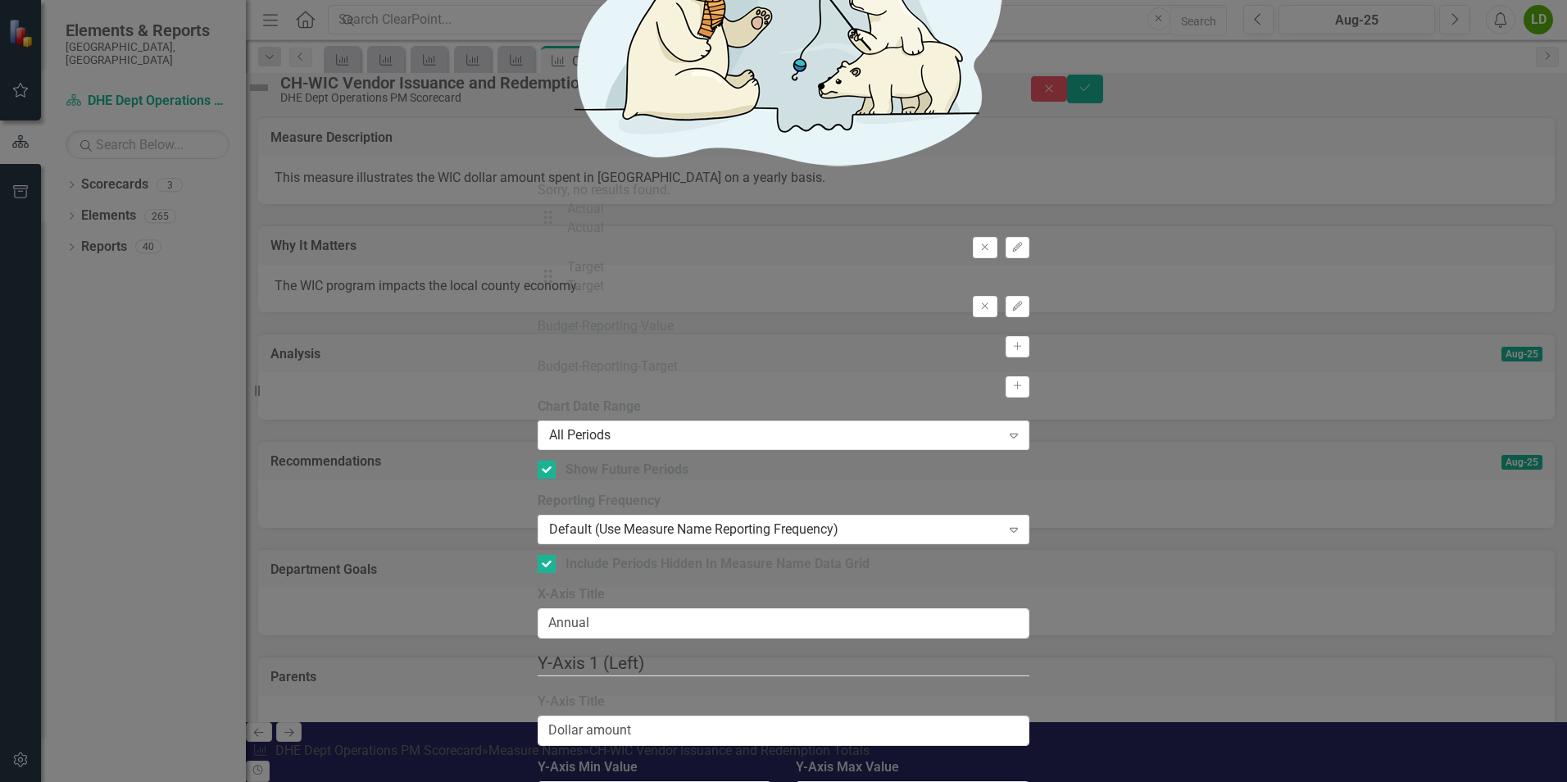
click at [647, 608] on input "Annual" at bounding box center [784, 623] width 492 height 30
type input "Annually"
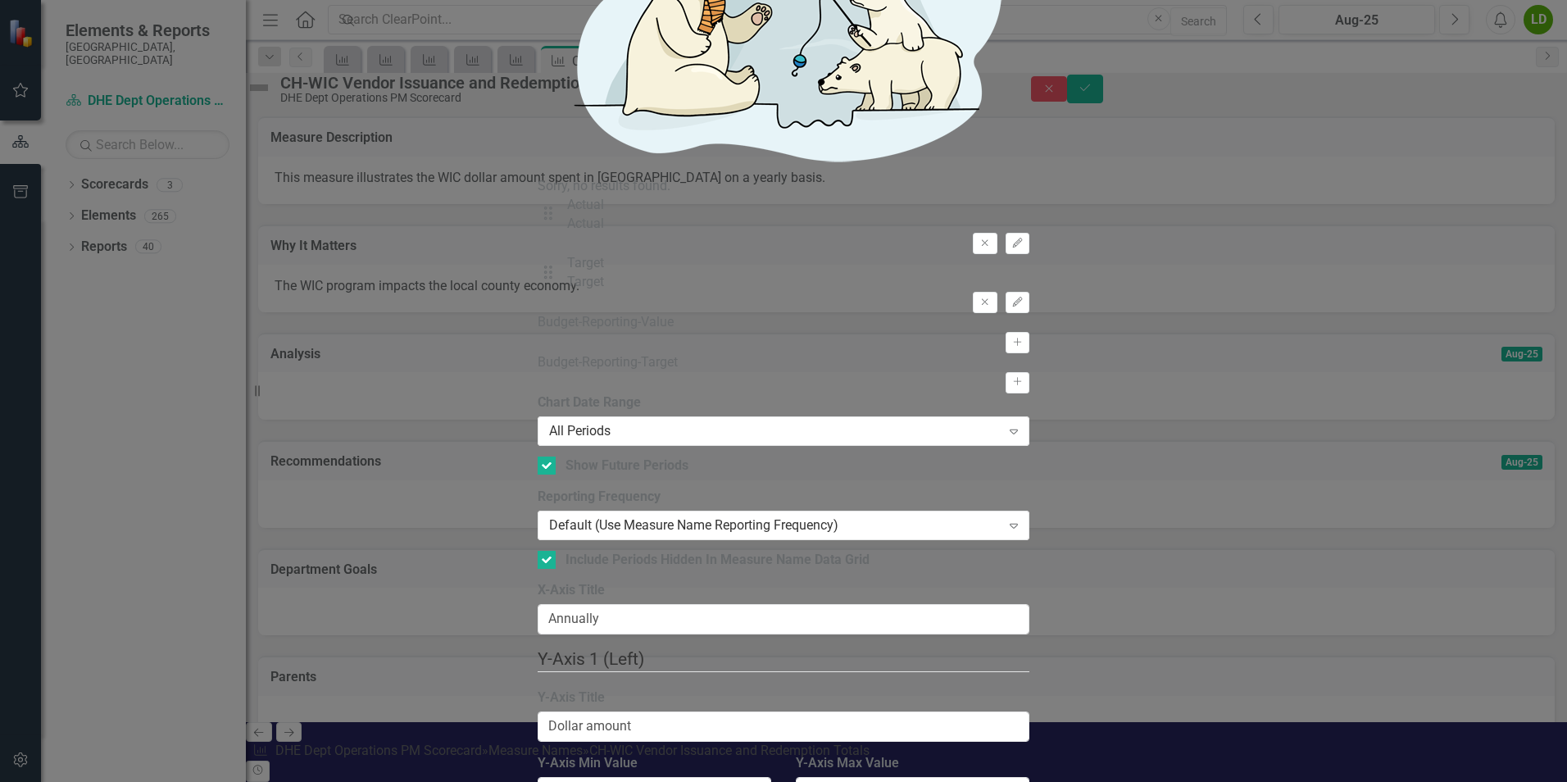
scroll to position [185, 0]
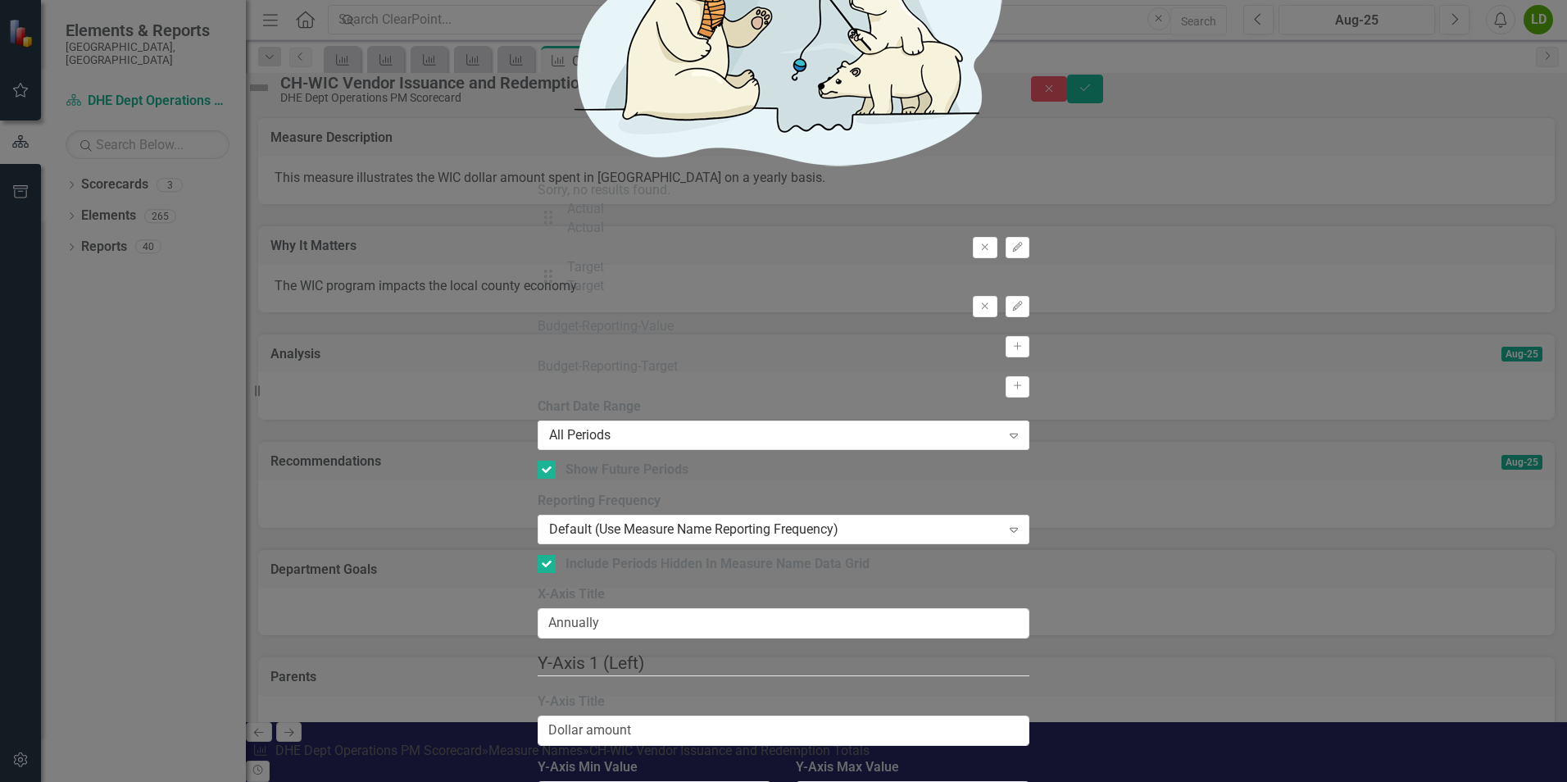
click at [759, 520] on div "Default (Use Measure Name Reporting Frequency)" at bounding box center [775, 529] width 452 height 19
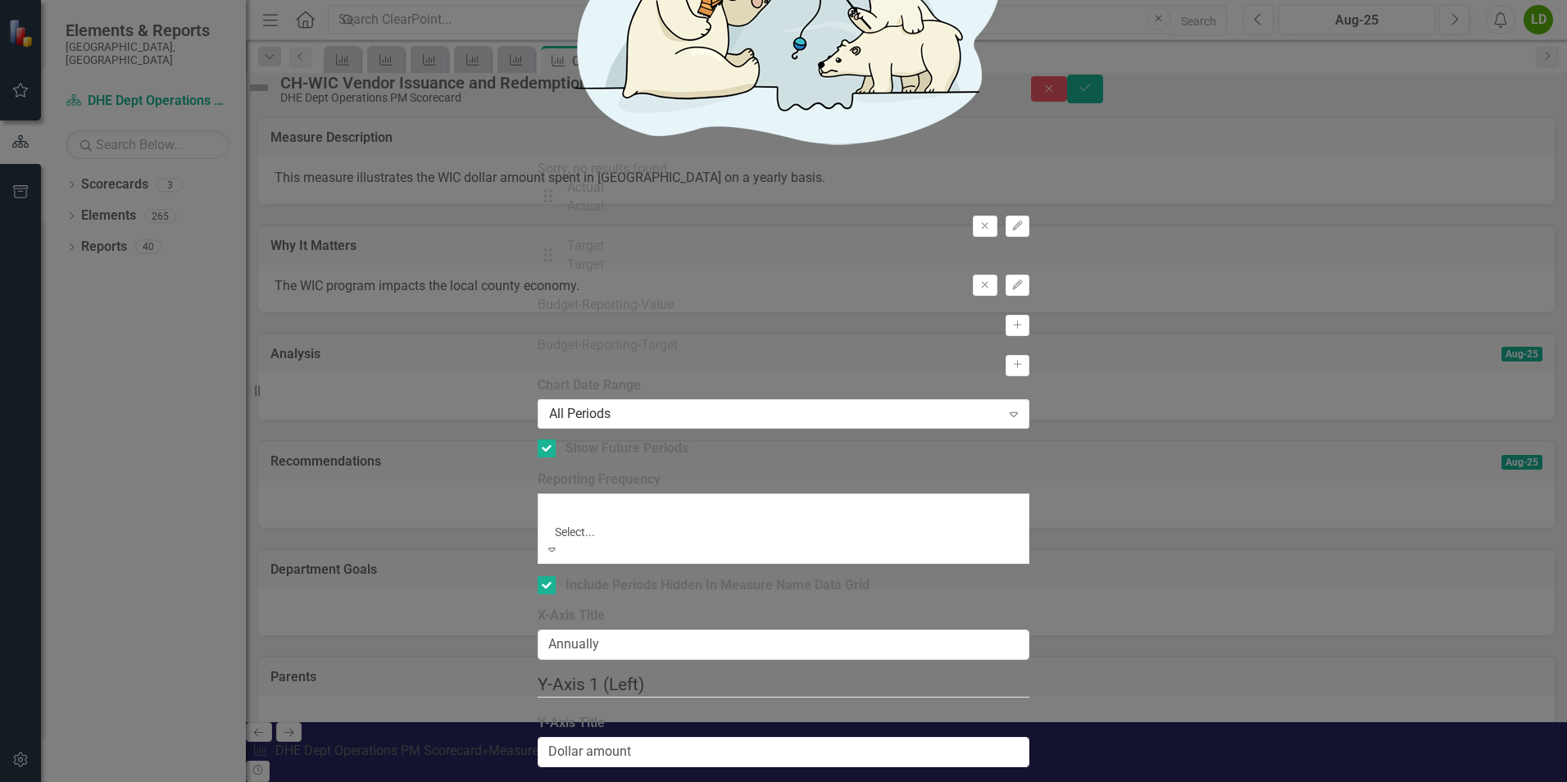
scroll to position [0, 0]
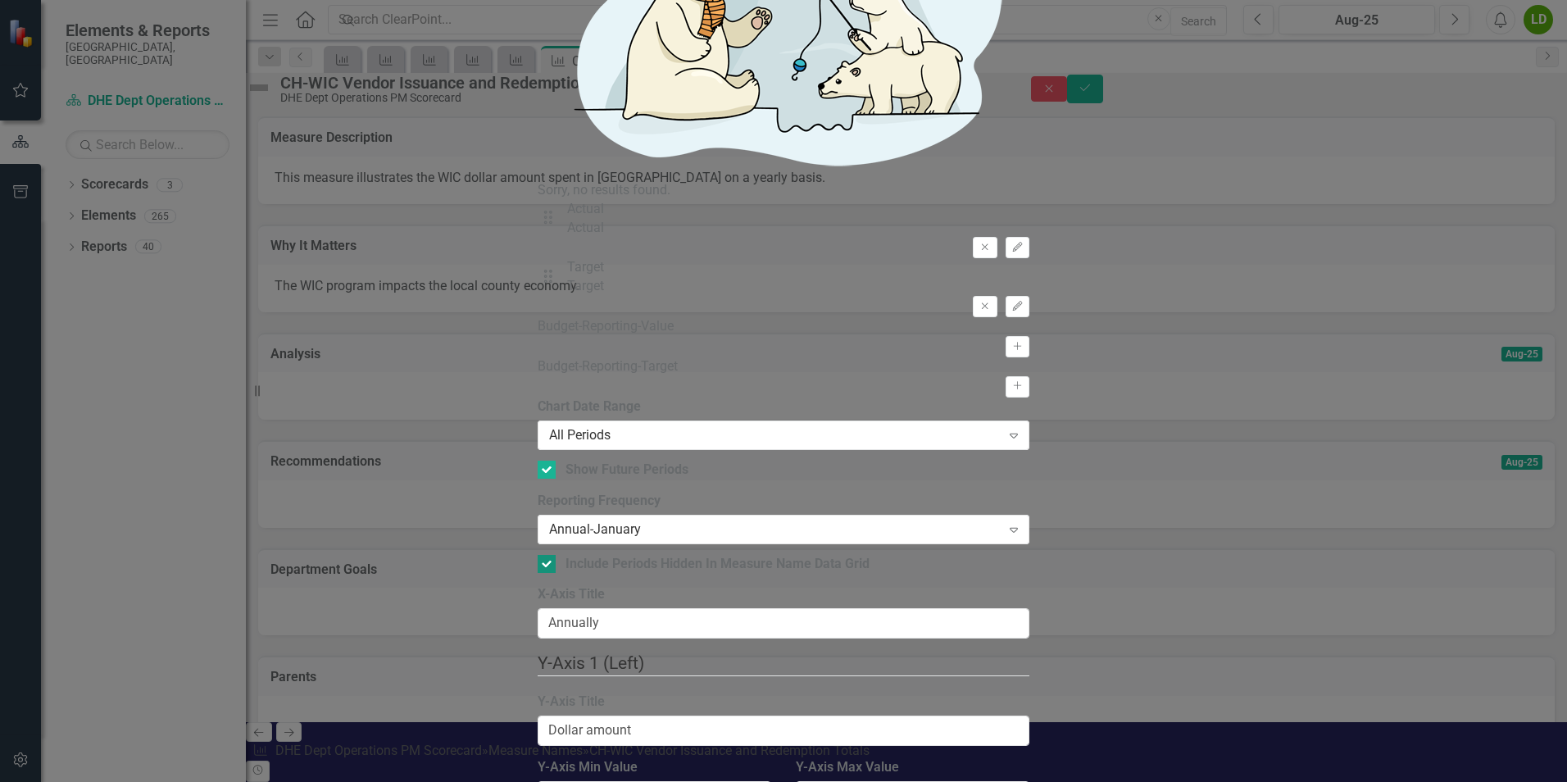
click at [556, 555] on div at bounding box center [547, 564] width 18 height 18
click at [548, 555] on input "Include Periods Hidden In Measure Name Data Grid" at bounding box center [543, 560] width 11 height 11
click at [556, 555] on div at bounding box center [547, 564] width 18 height 18
click at [548, 555] on input "Include Periods Hidden In Measure Name Data Grid" at bounding box center [543, 560] width 11 height 11
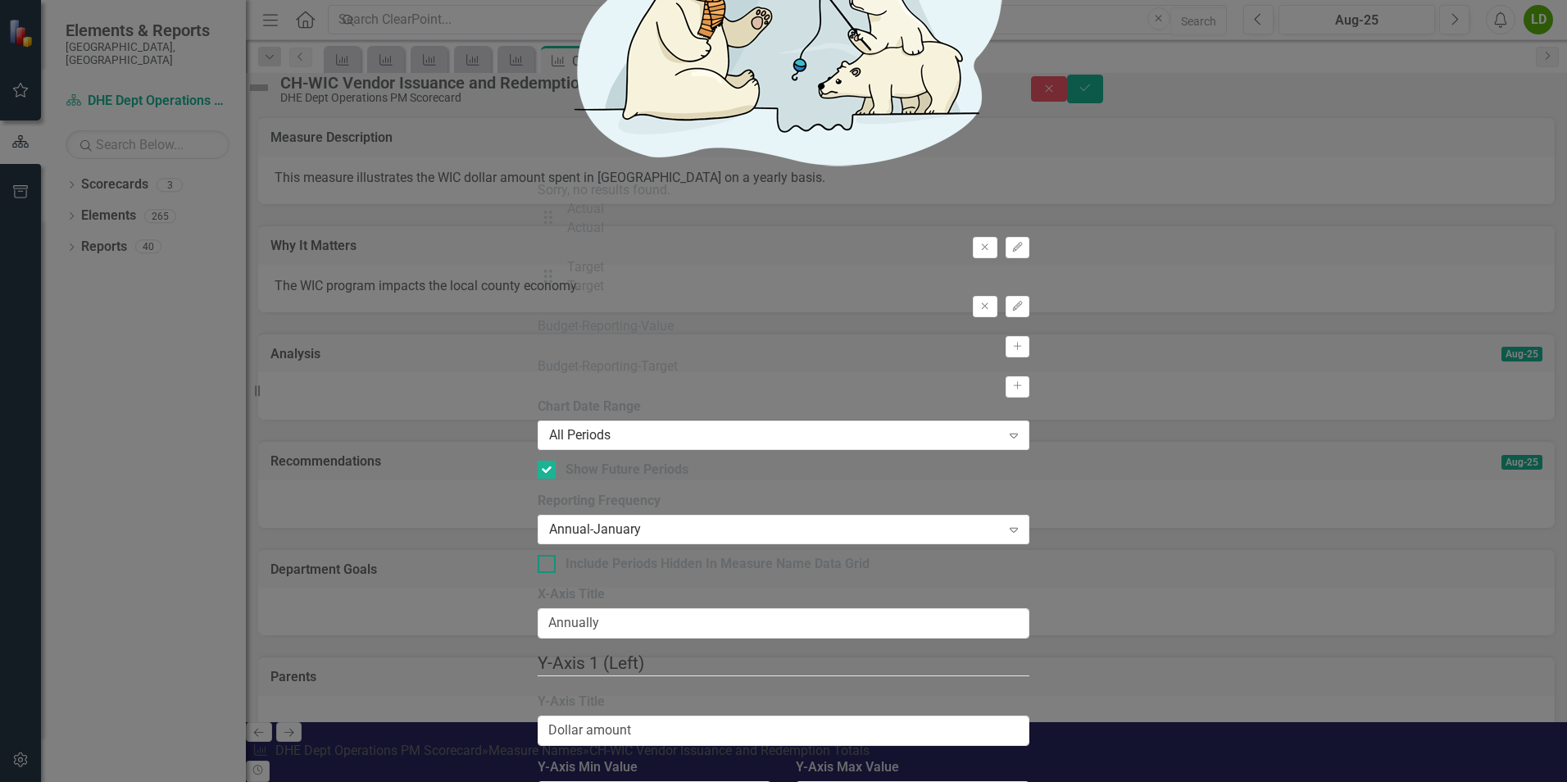
checkbox input "true"
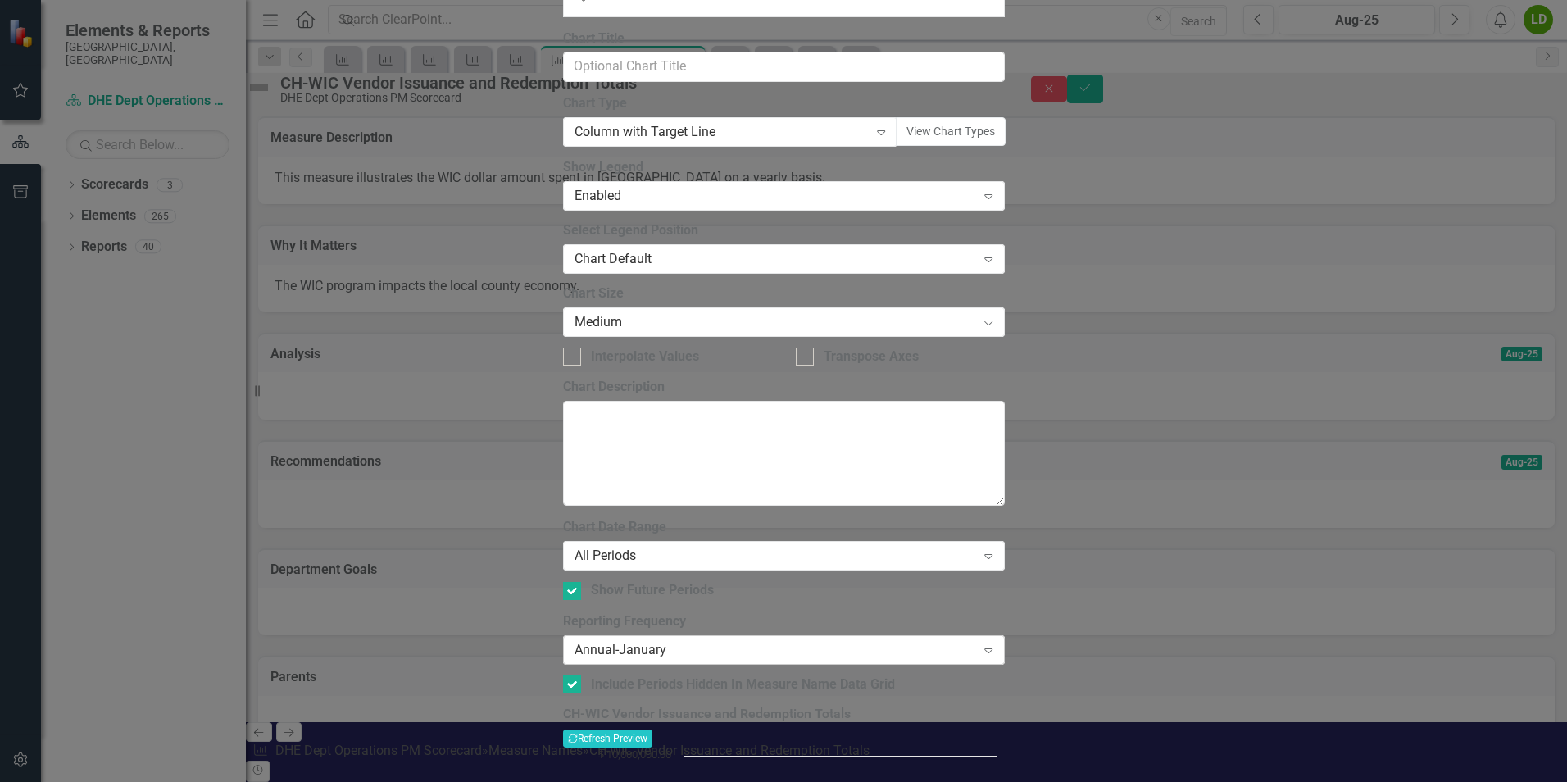
click at [620, 641] on div "Annual-January" at bounding box center [776, 650] width 402 height 19
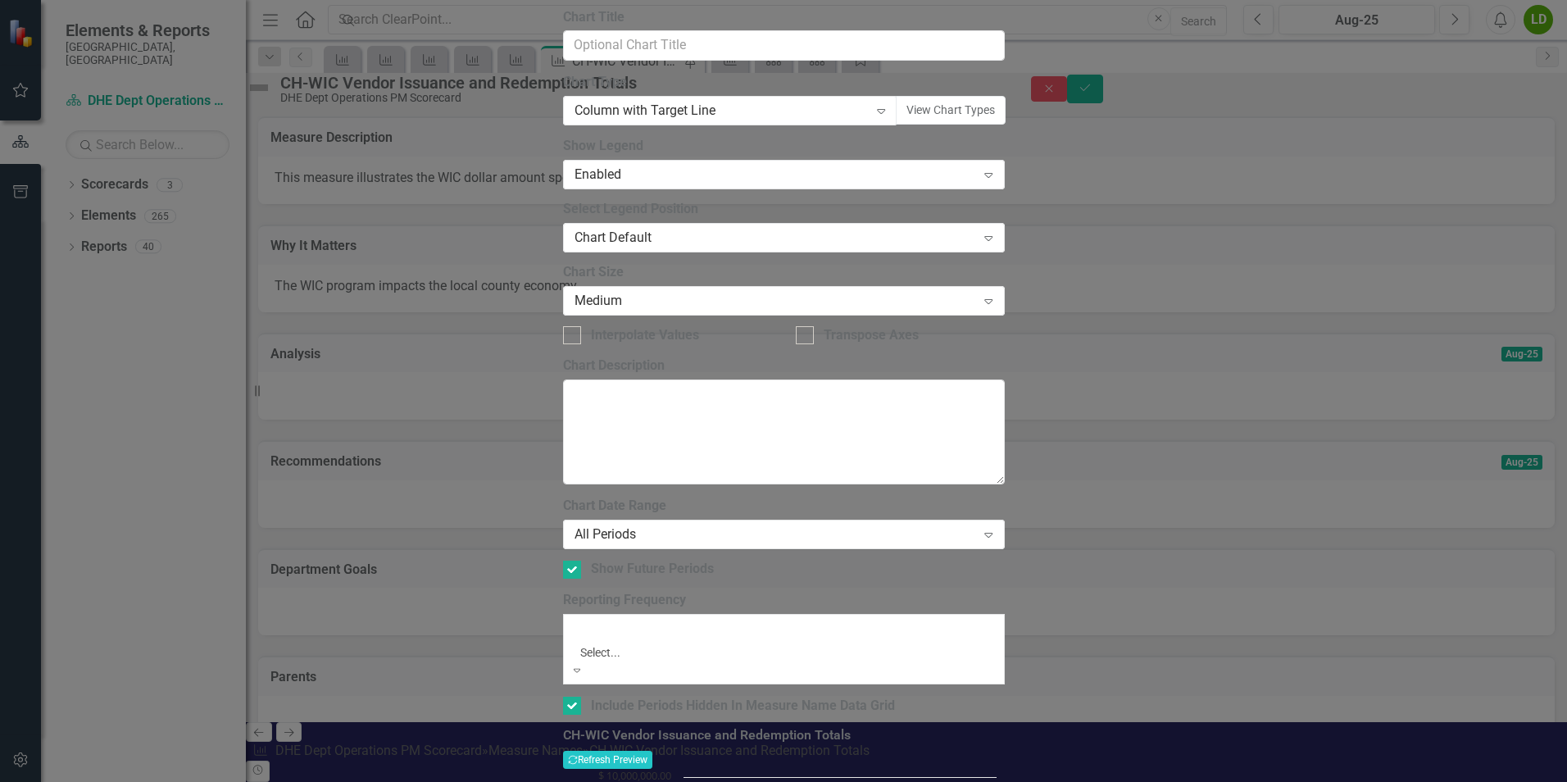
scroll to position [54, 0]
click at [692, 518] on div "From this tab, you define the periods you want included in the chart. For examp…" at bounding box center [784, 606] width 442 height 218
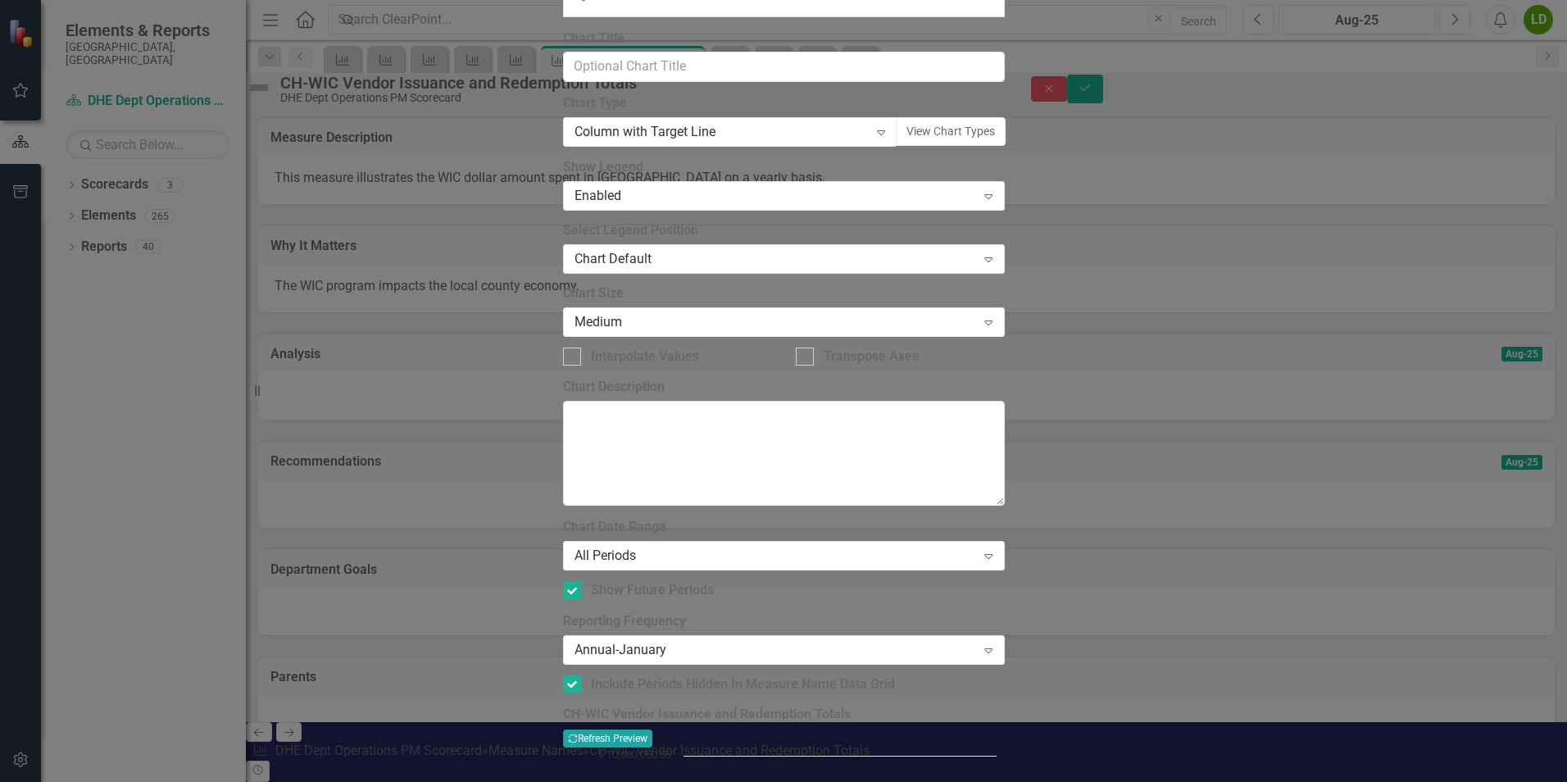
click at [652, 729] on button "Recalculate Refresh Preview" at bounding box center [607, 738] width 89 height 18
click at [656, 641] on div "Annual-January" at bounding box center [776, 650] width 402 height 19
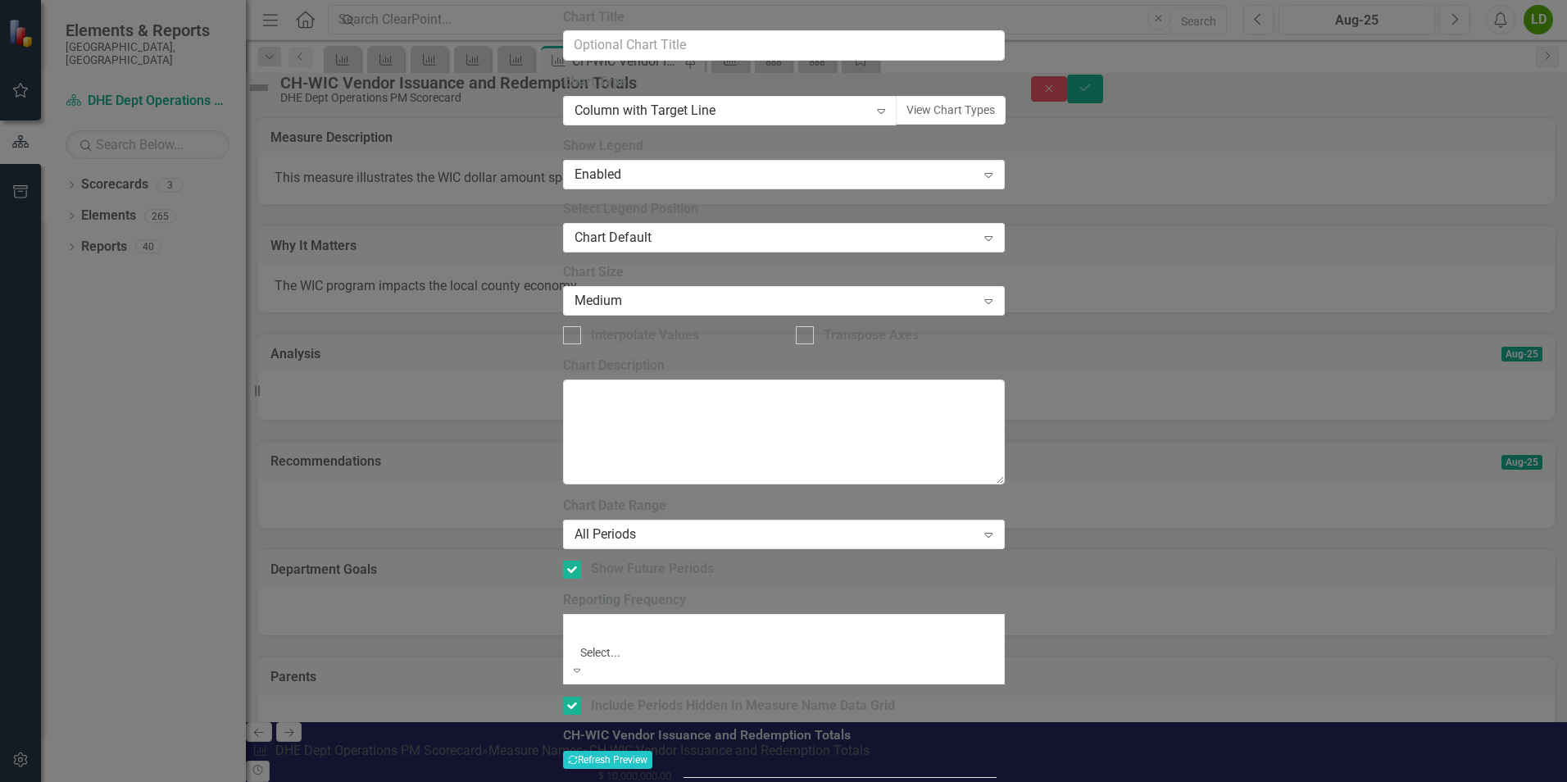
scroll to position [77, 0]
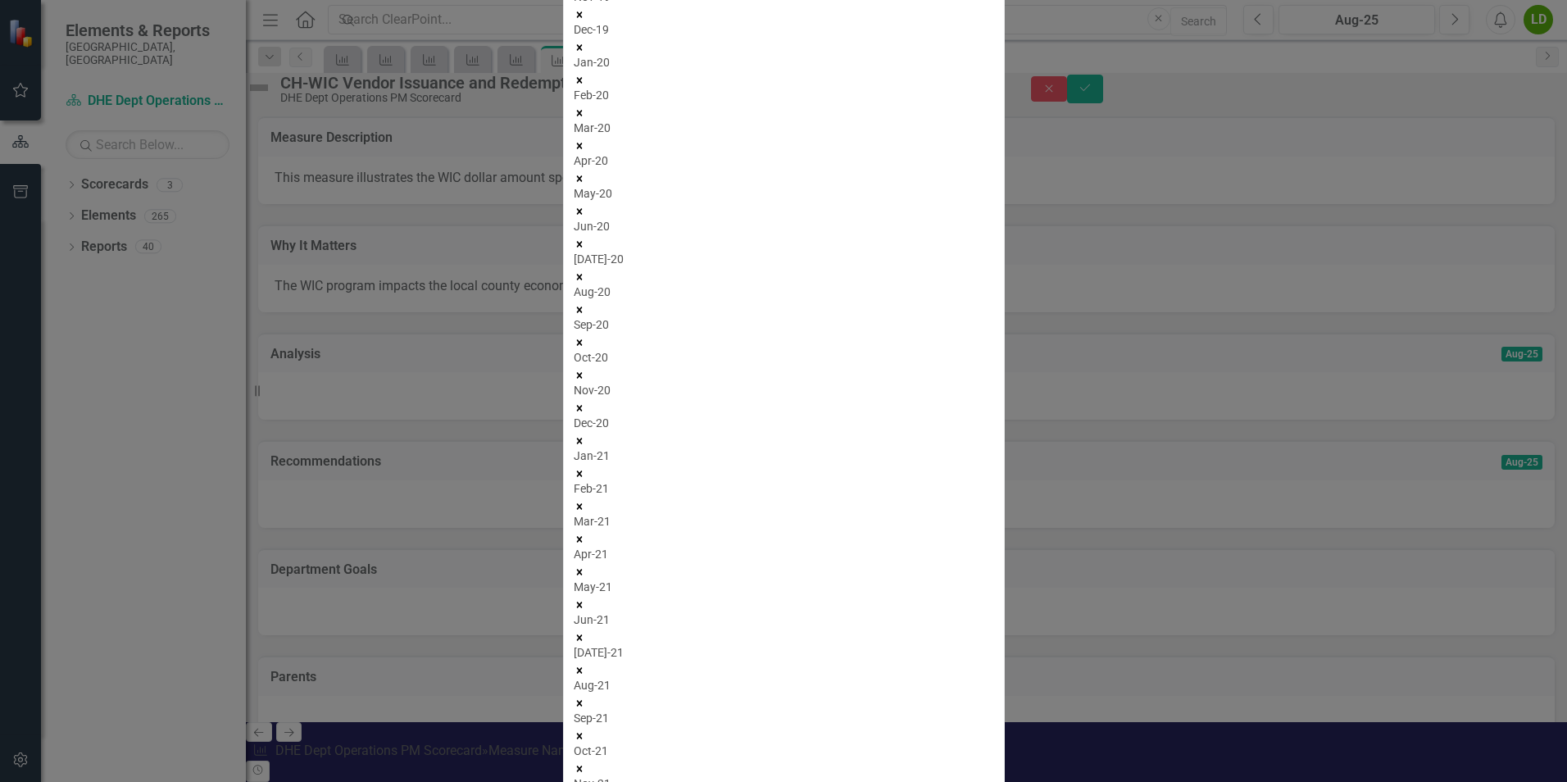
scroll to position [321, 0]
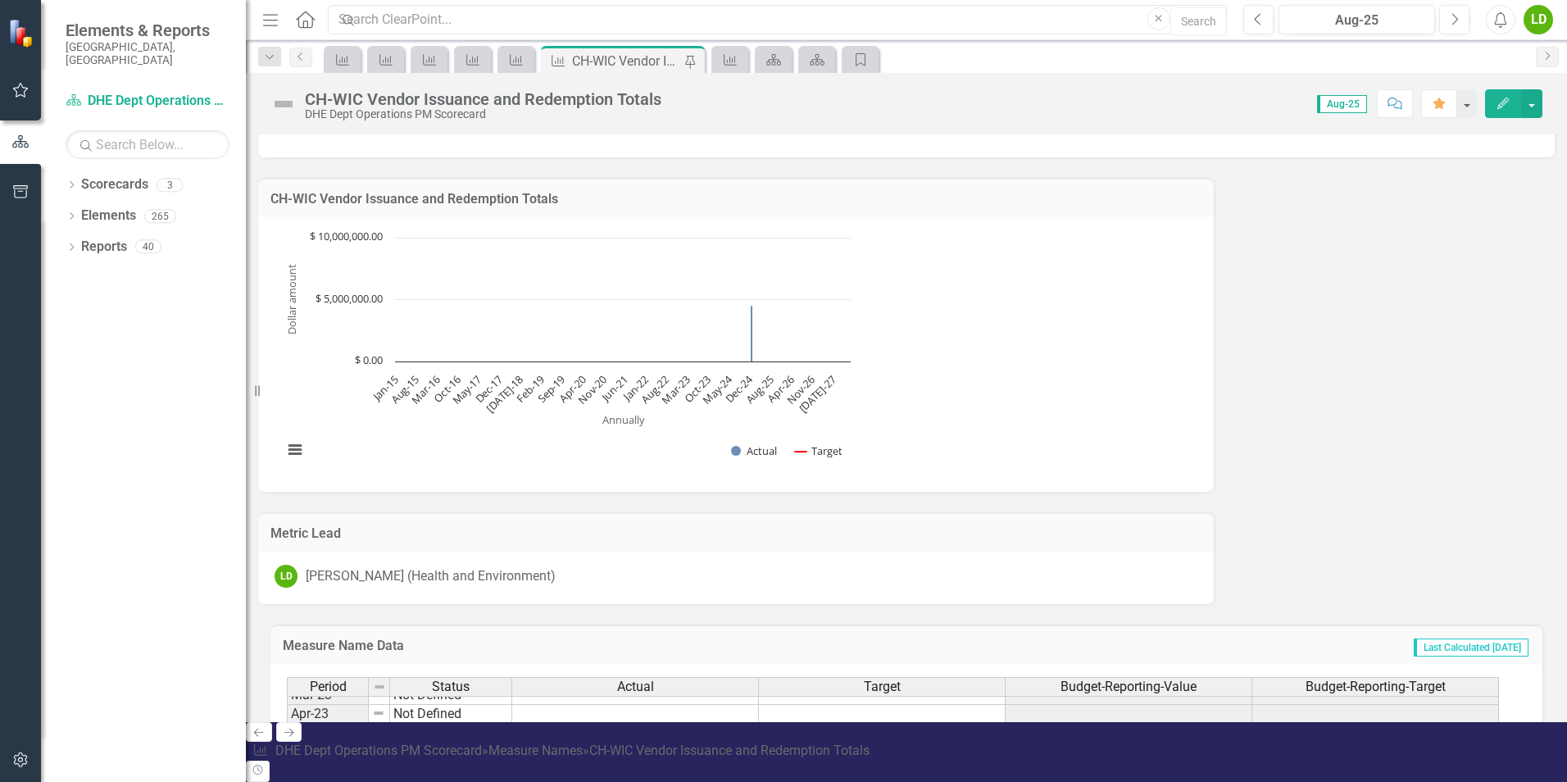
scroll to position [1967, 0]
